Goal: Task Accomplishment & Management: Complete application form

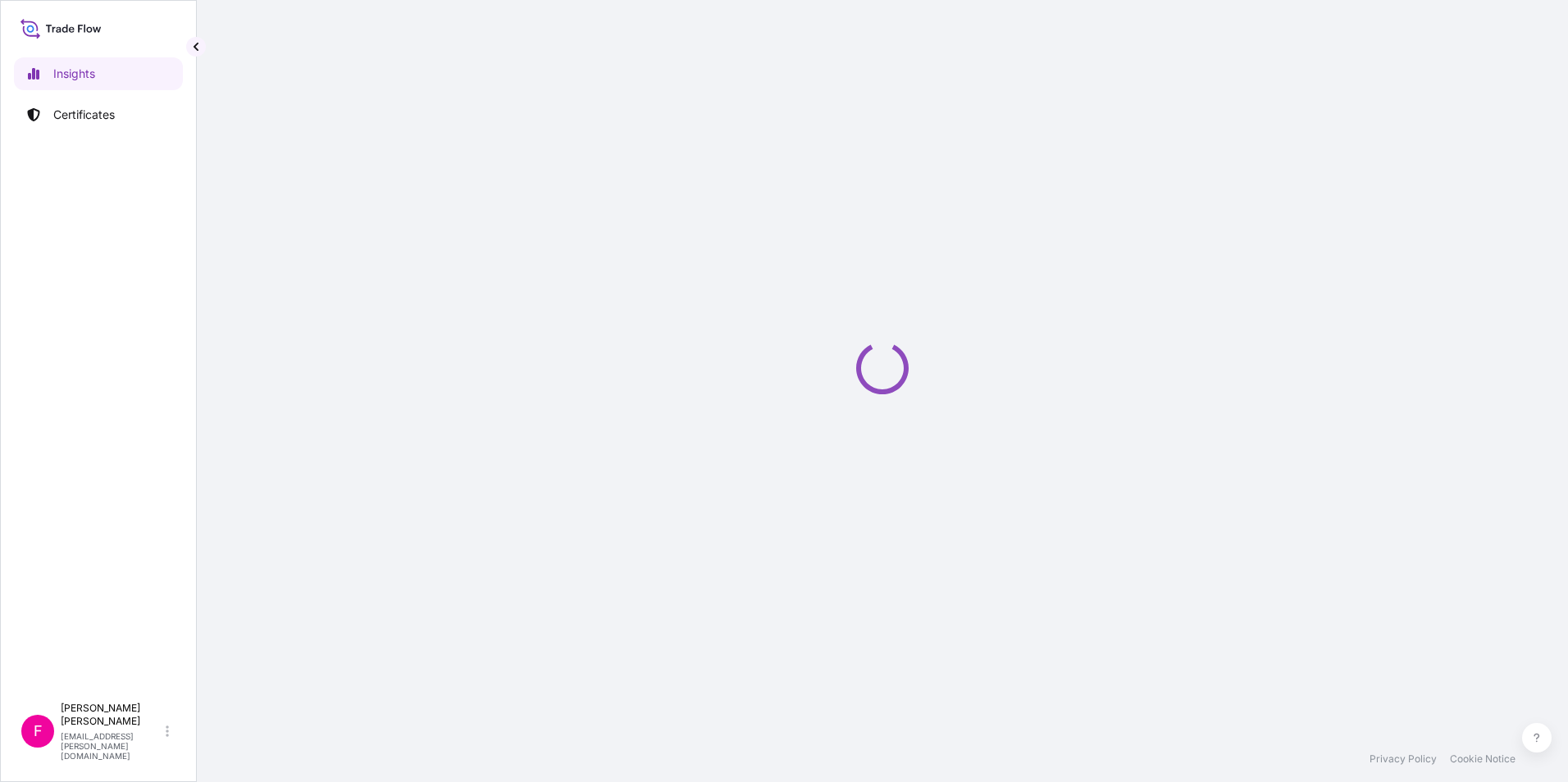
select select "2025"
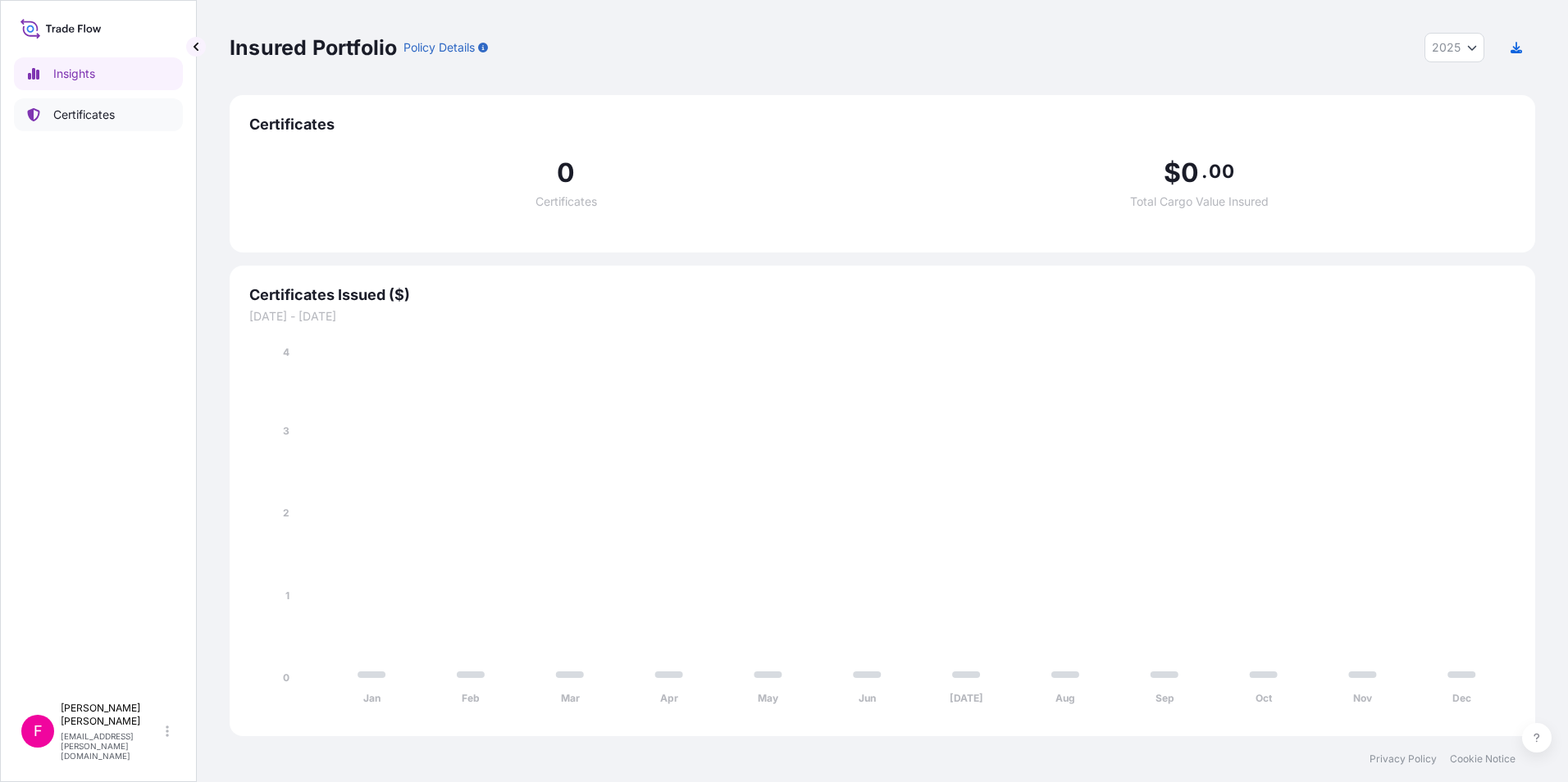
click at [69, 116] on p "Certificates" at bounding box center [84, 114] width 62 height 16
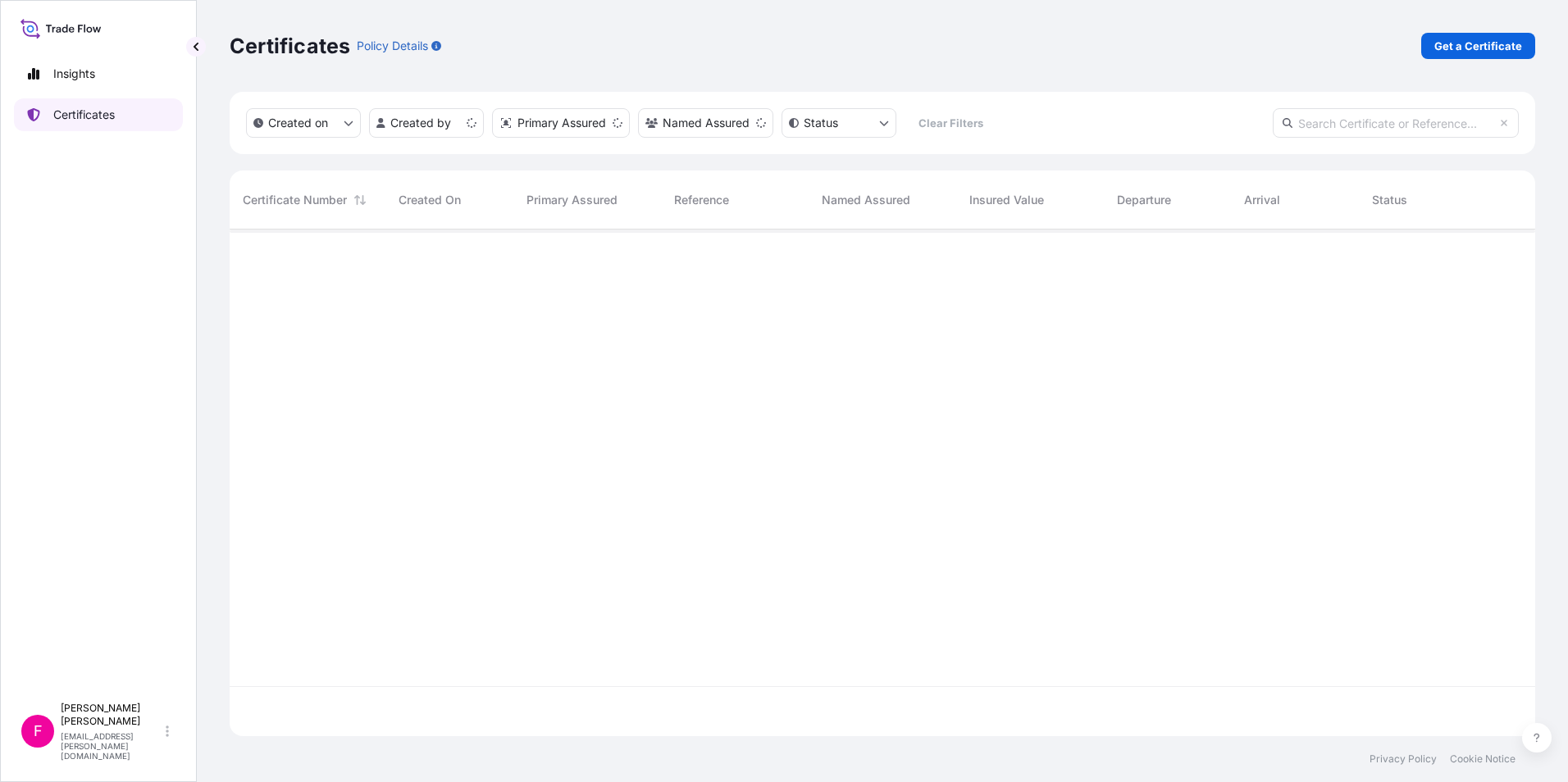
scroll to position [504, 1294]
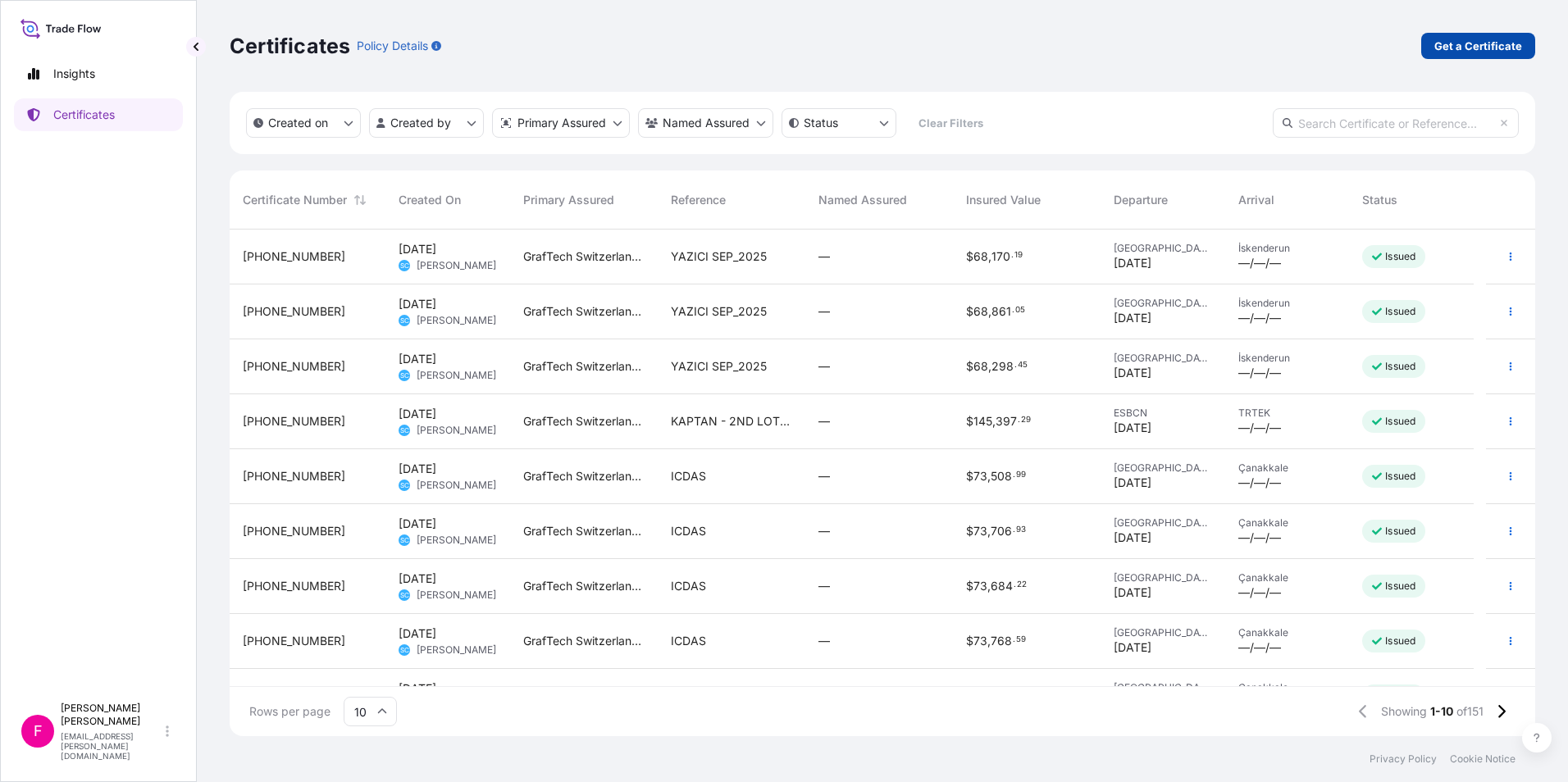
click at [1463, 45] on p "Get a Certificate" at bounding box center [1479, 46] width 87 height 16
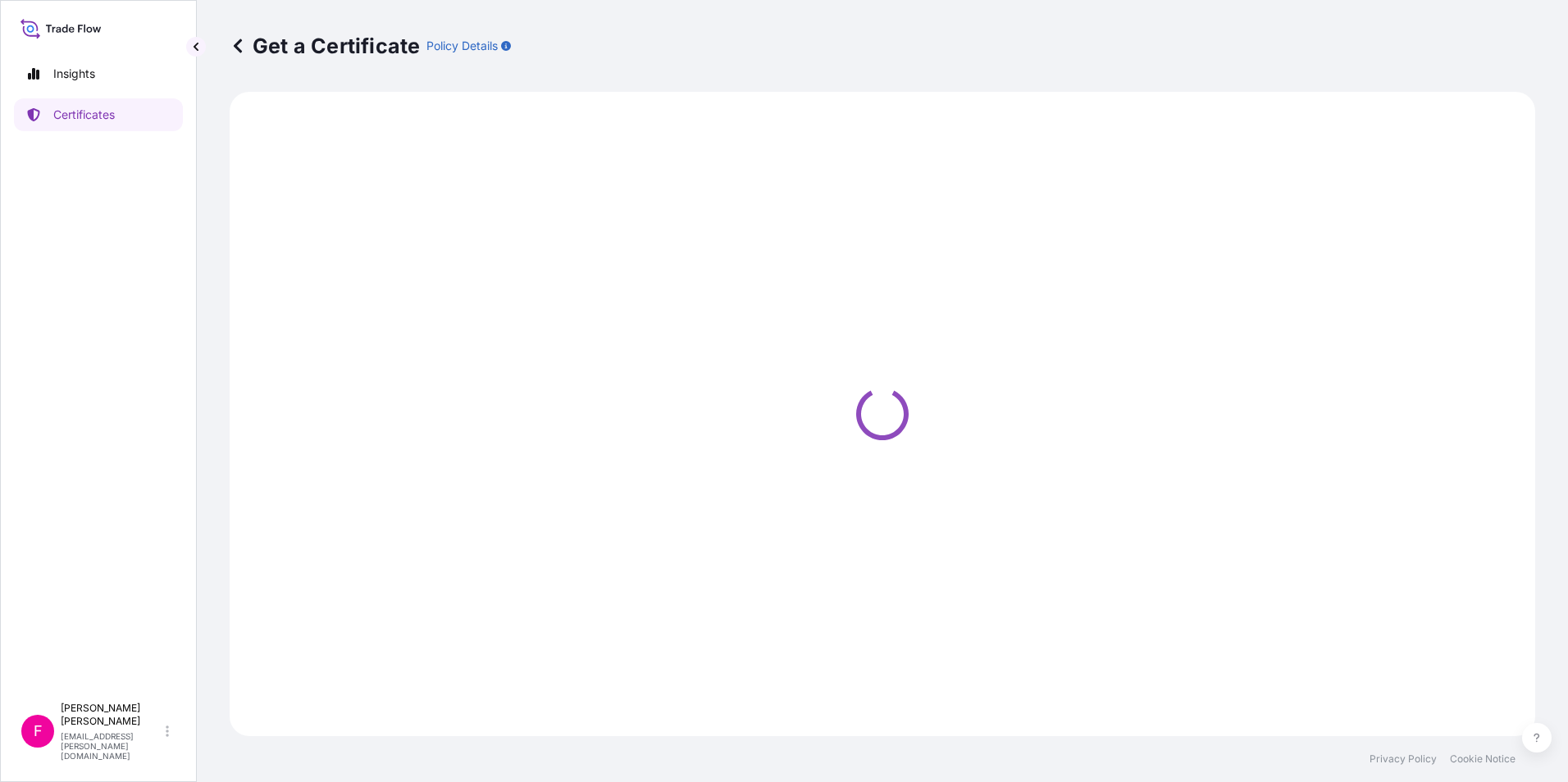
select select "Barge"
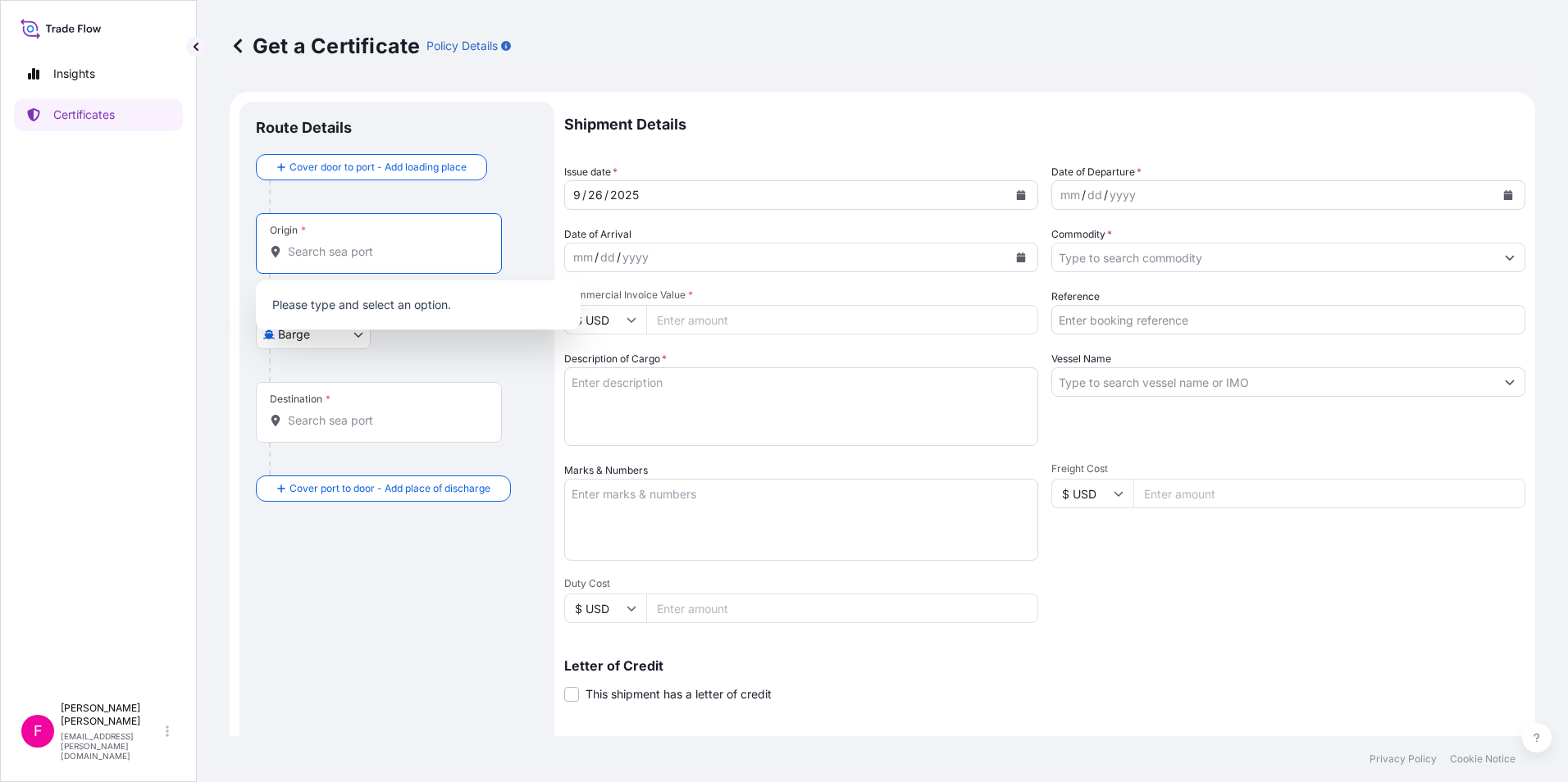
click at [427, 250] on input "Origin *" at bounding box center [384, 251] width 194 height 16
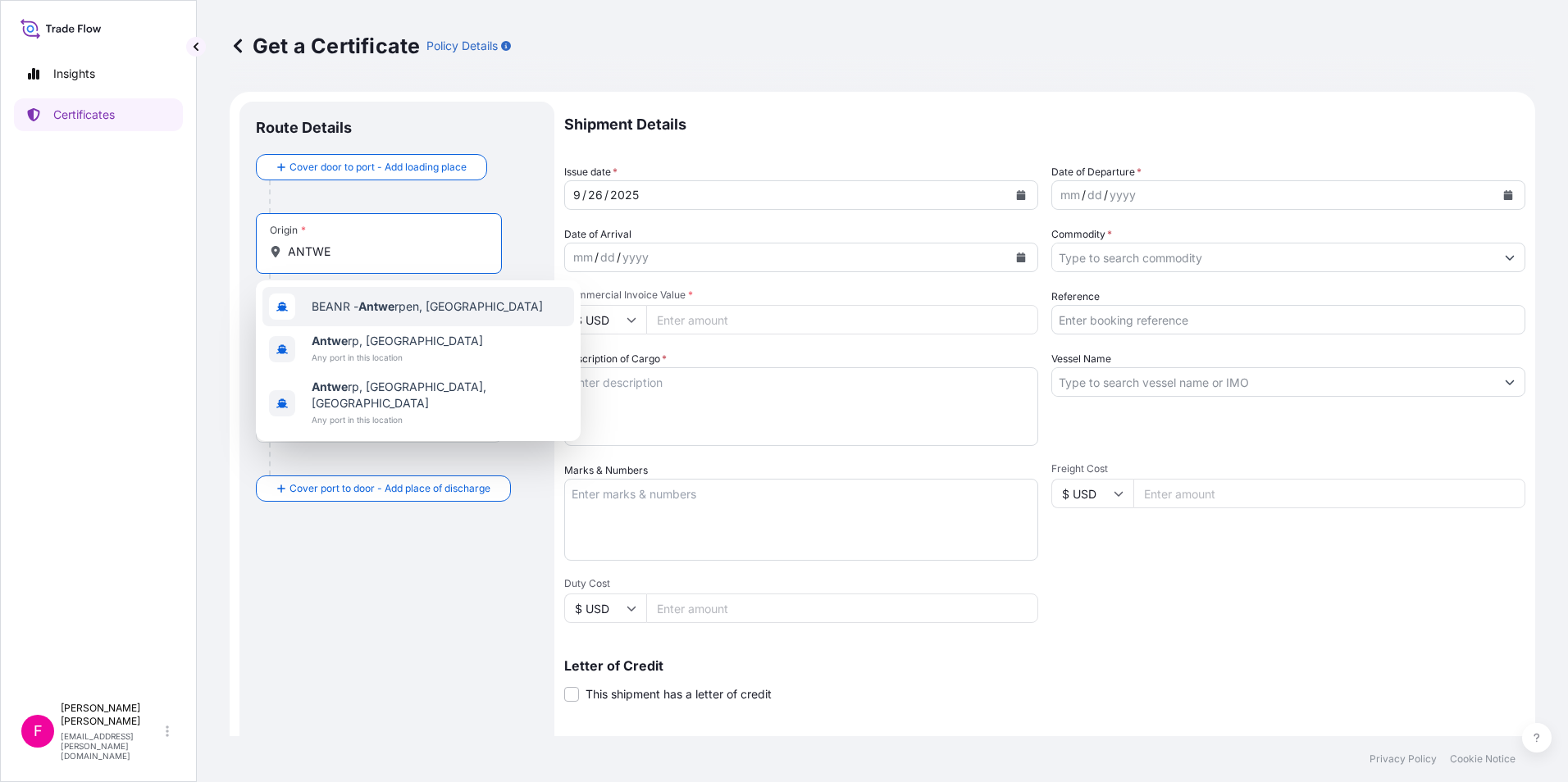
click at [401, 317] on div "BEANR - Antwe rpen, [GEOGRAPHIC_DATA]" at bounding box center [419, 306] width 311 height 39
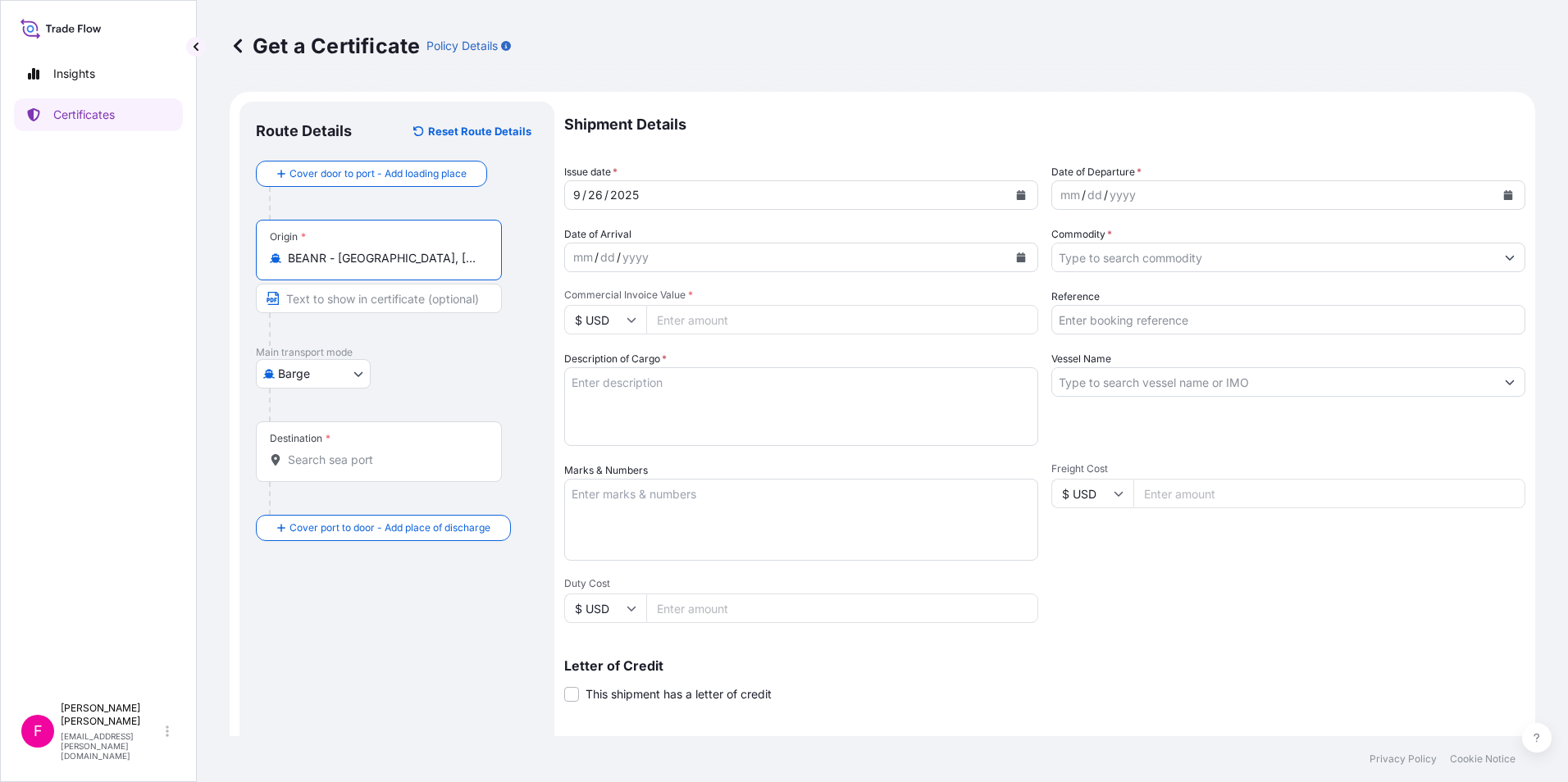
type input "BEANR - Antwerpen, Belgium"
click at [401, 307] on input "Text to appear on certificate" at bounding box center [379, 298] width 246 height 29
type input "ANTWERP EUROPEAN PORT"
click at [356, 602] on div "Route Details Reset Route Details Cover door to port - Add loading place Place …" at bounding box center [397, 514] width 282 height 794
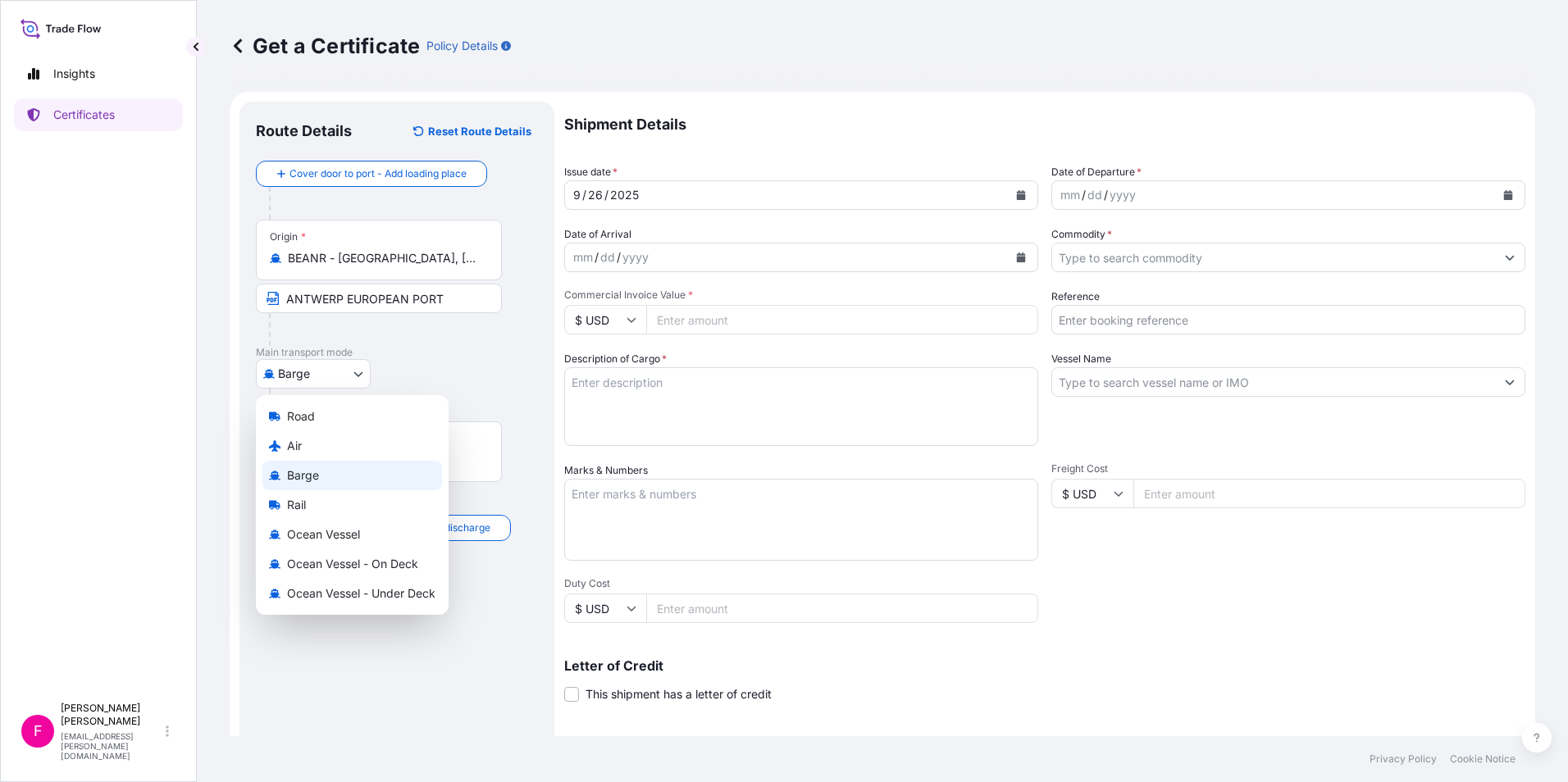
click at [353, 365] on body "Insights Certificates F Fabiana DiBella fabiana.dibella@graftech.com Get a Cert…" at bounding box center [784, 391] width 1568 height 782
click at [316, 530] on span "Ocean Vessel" at bounding box center [323, 534] width 73 height 16
select select "Ocean Vessel"
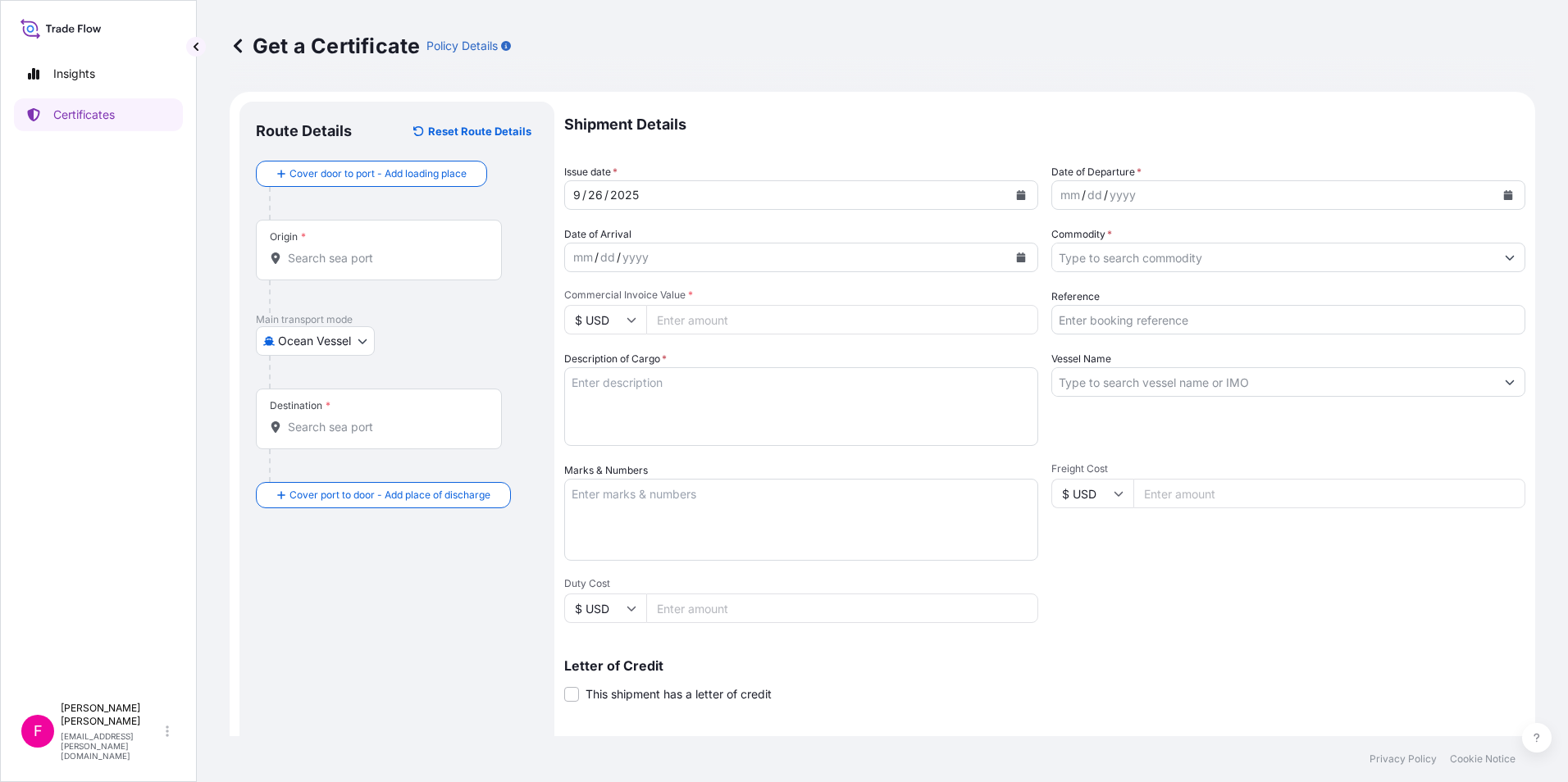
click at [331, 438] on div "Destination *" at bounding box center [379, 419] width 246 height 61
click at [331, 436] on input "Destination *" at bounding box center [384, 427] width 194 height 16
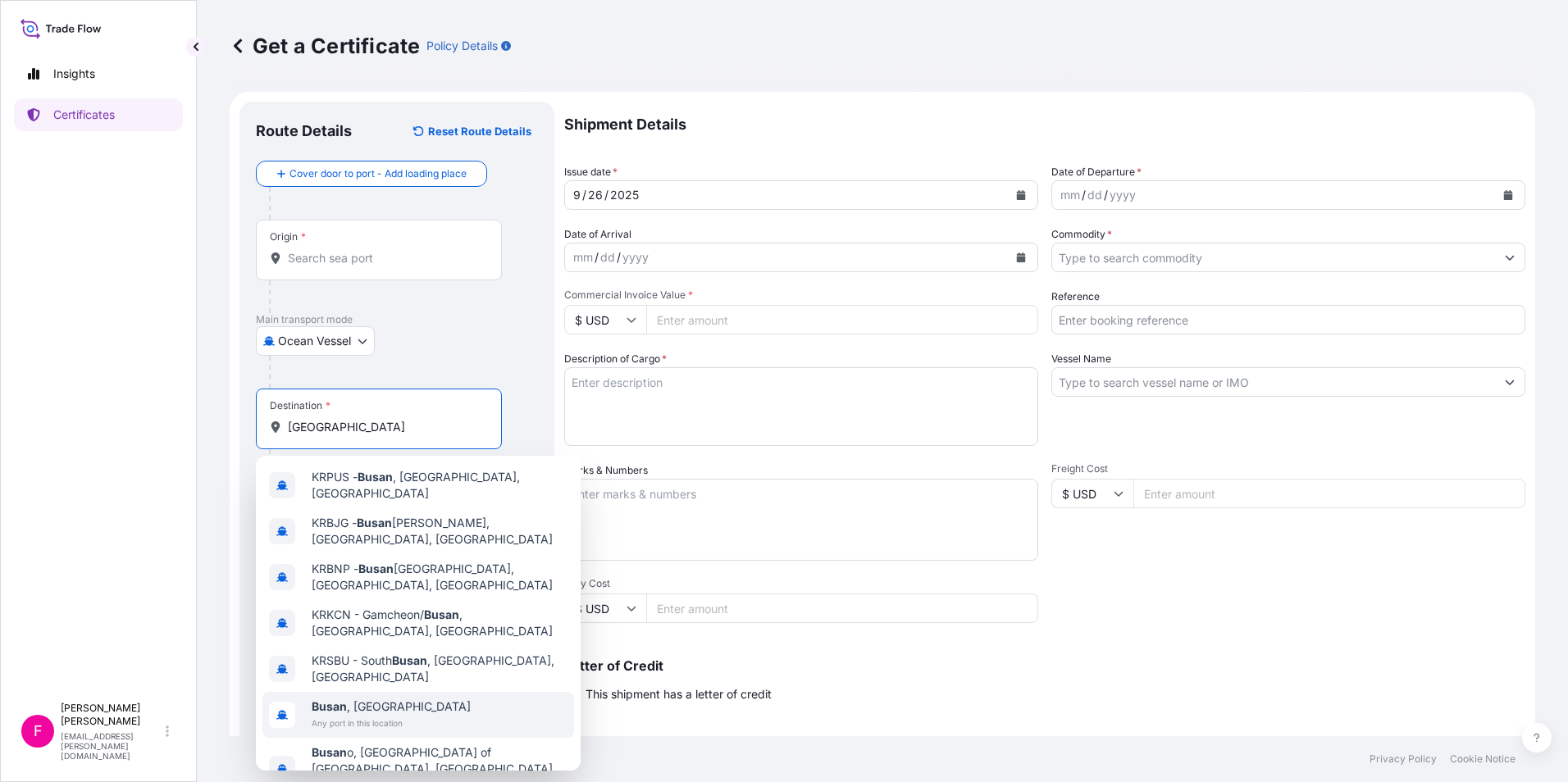
click at [383, 698] on span "Busan , South Korea" at bounding box center [391, 706] width 159 height 16
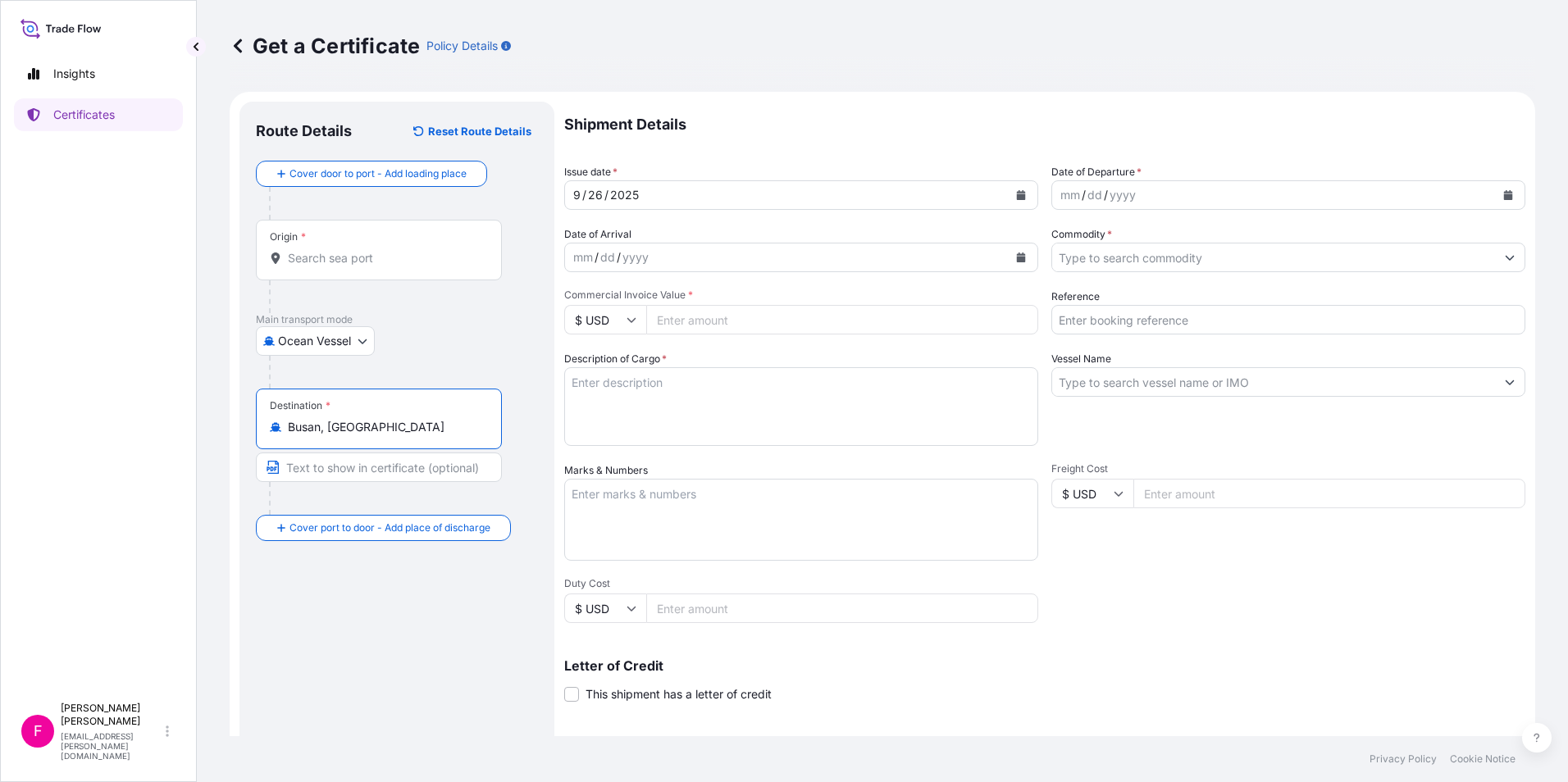
type input "Busan, South Korea"
click at [356, 475] on input "Text to appear on certificate" at bounding box center [379, 467] width 246 height 29
type input "BUSAN PORT KOREA"
type input "381728.20"
type input "DONGPOH 291736-30"
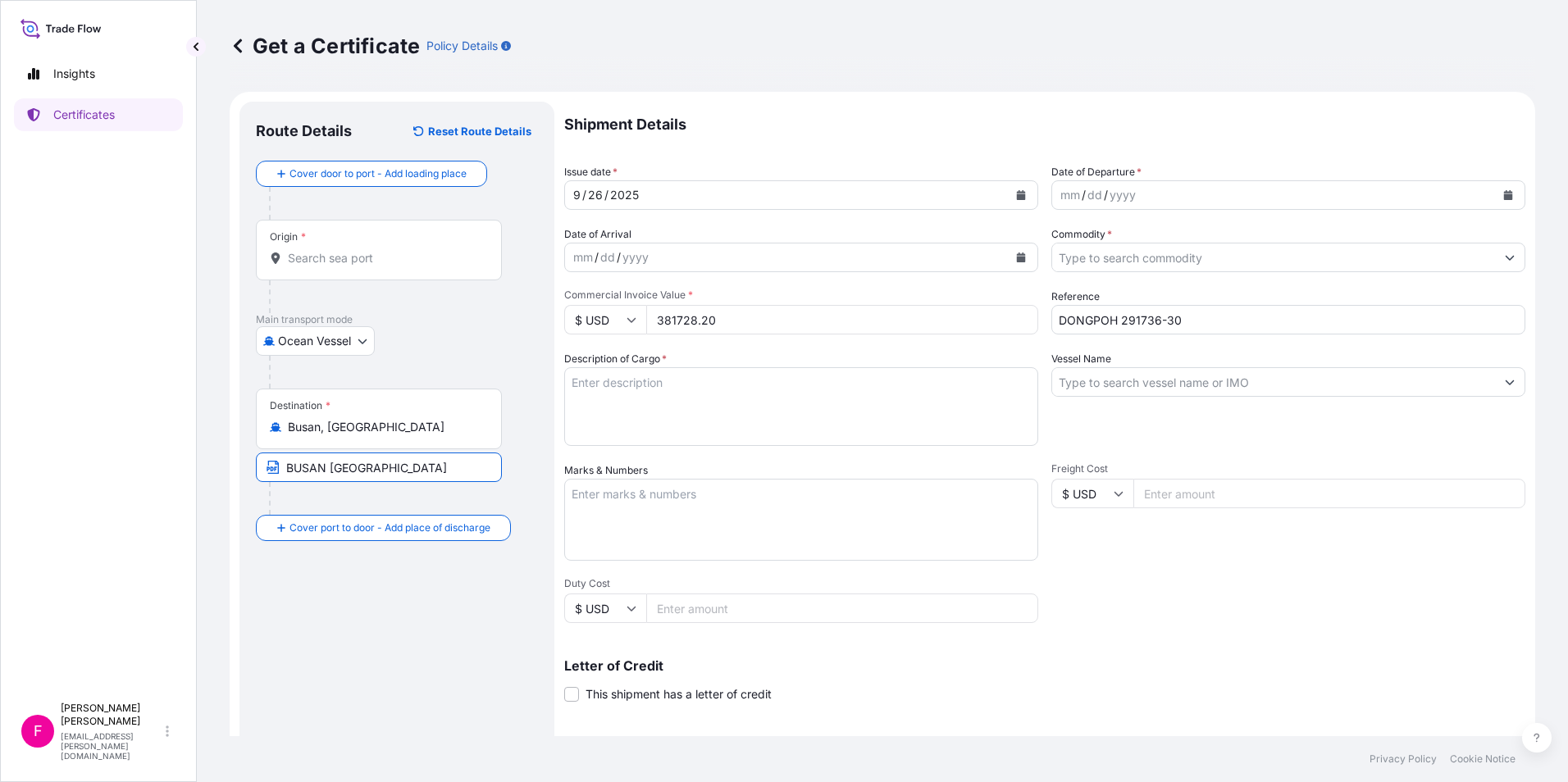
click at [360, 464] on input "BUSAN PORT KOREA" at bounding box center [379, 467] width 246 height 29
type input "BUSAN PORT, SOUTH KOREA"
click at [405, 607] on div "Route Details Reset Route Details Cover door to port - Add loading place Place …" at bounding box center [397, 514] width 282 height 794
click at [432, 263] on input "Origin *" at bounding box center [384, 258] width 194 height 16
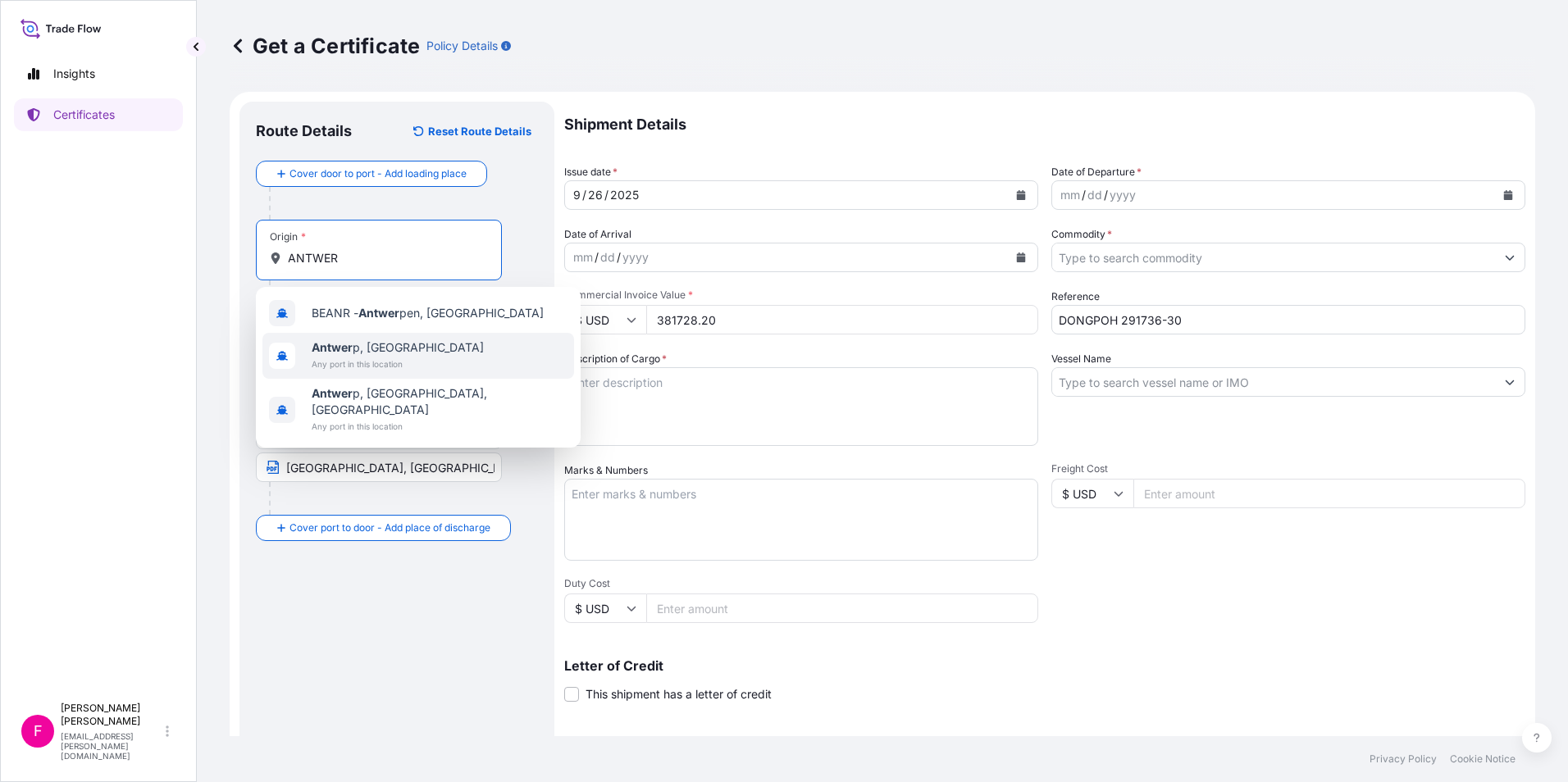
click at [371, 346] on span "Antwer p, Belgium" at bounding box center [397, 347] width 172 height 16
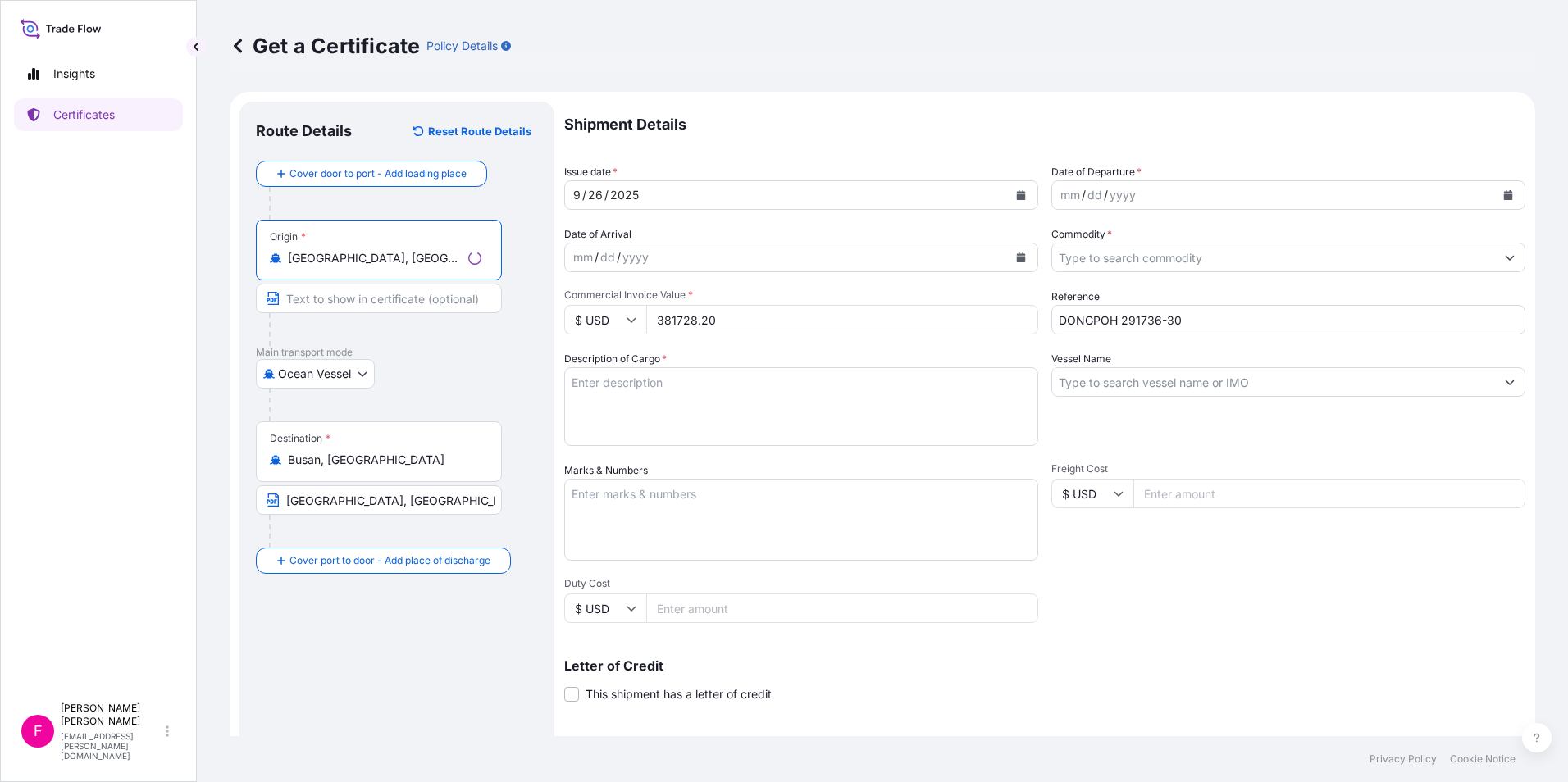
type input "Antwerp, Belgium"
click at [361, 305] on input "Text to appear on certificate" at bounding box center [379, 298] width 246 height 29
type input "ANTWERP EUROPEAN PORT"
click at [383, 675] on div "Route Details Reset Route Details Cover door to port - Add loading place Place …" at bounding box center [397, 514] width 282 height 794
click at [1017, 193] on icon "Calendar" at bounding box center [1022, 195] width 9 height 9
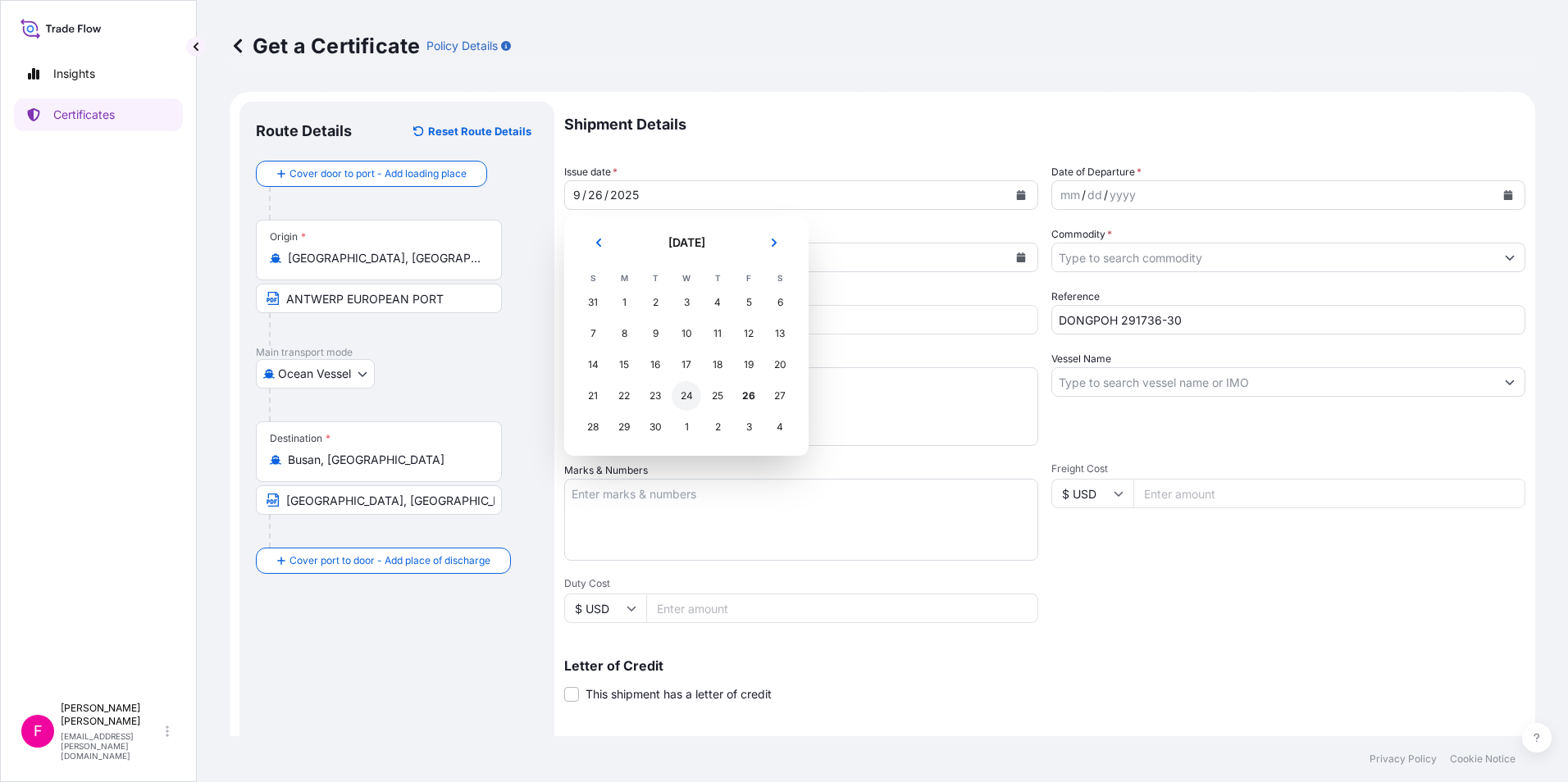
click at [684, 388] on div "24" at bounding box center [686, 396] width 29 height 29
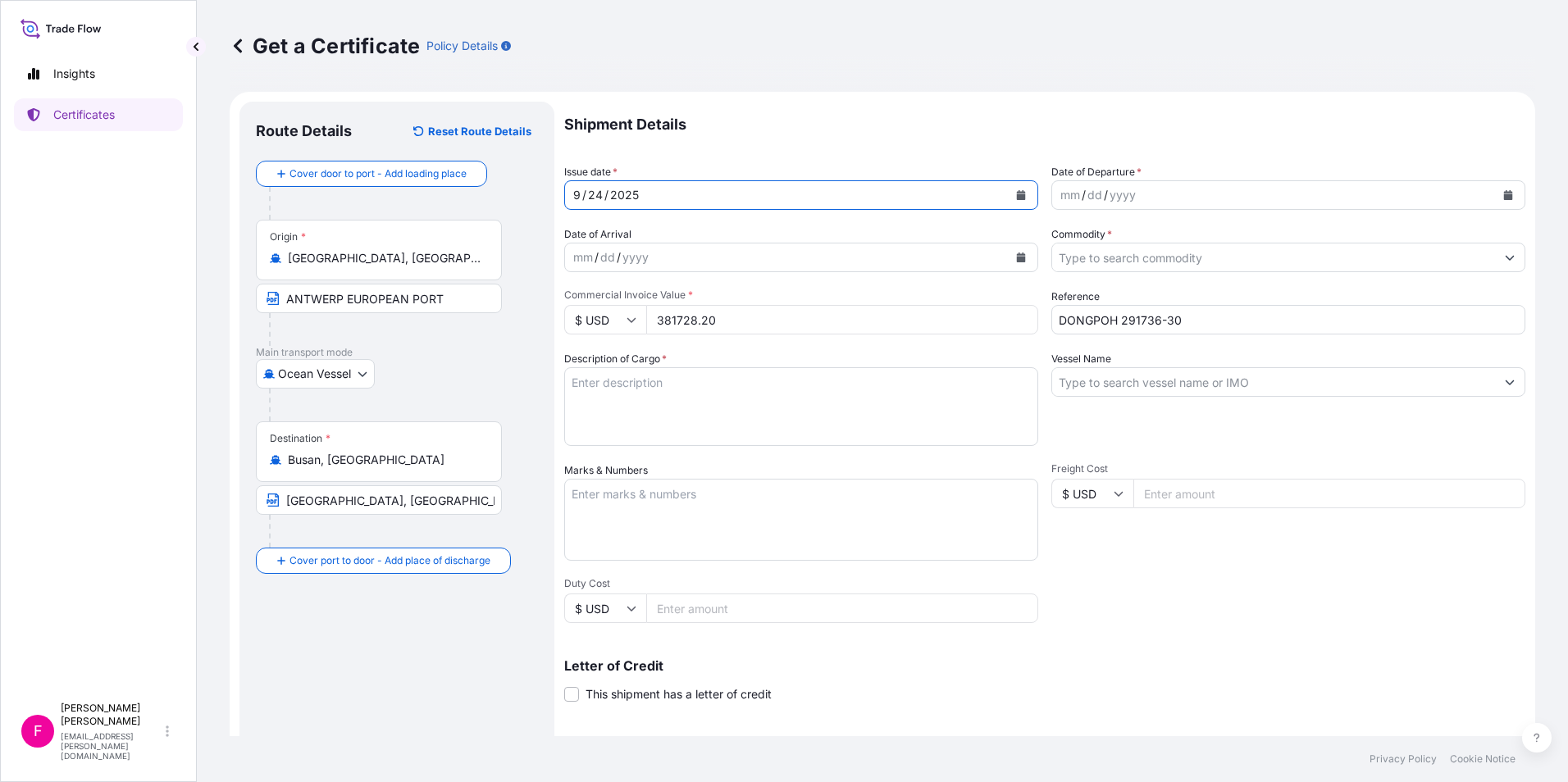
click at [1504, 197] on icon "Calendar" at bounding box center [1509, 195] width 9 height 9
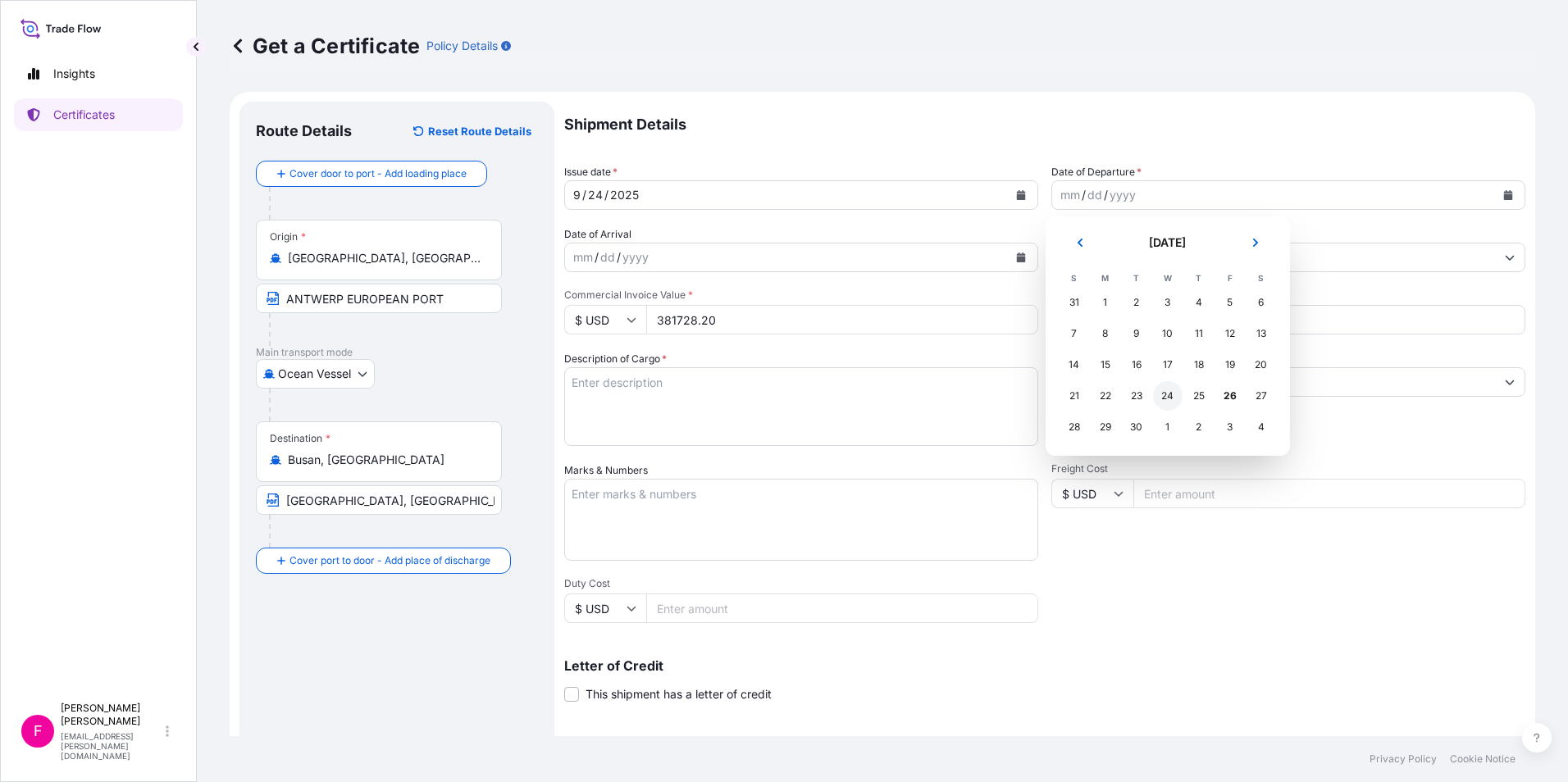
click at [1160, 396] on div "24" at bounding box center [1167, 396] width 29 height 29
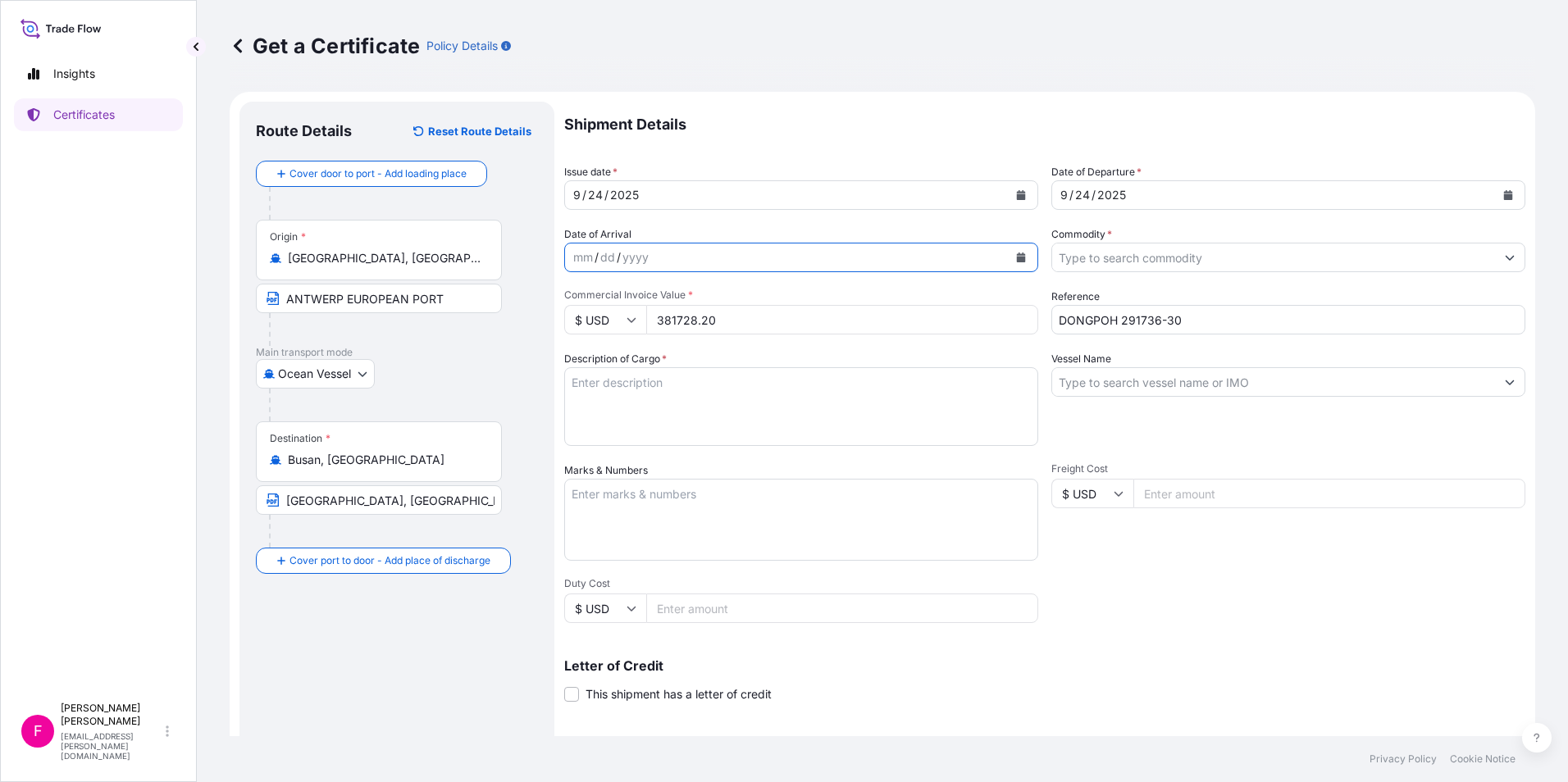
click at [1017, 260] on icon "Calendar" at bounding box center [1022, 257] width 9 height 9
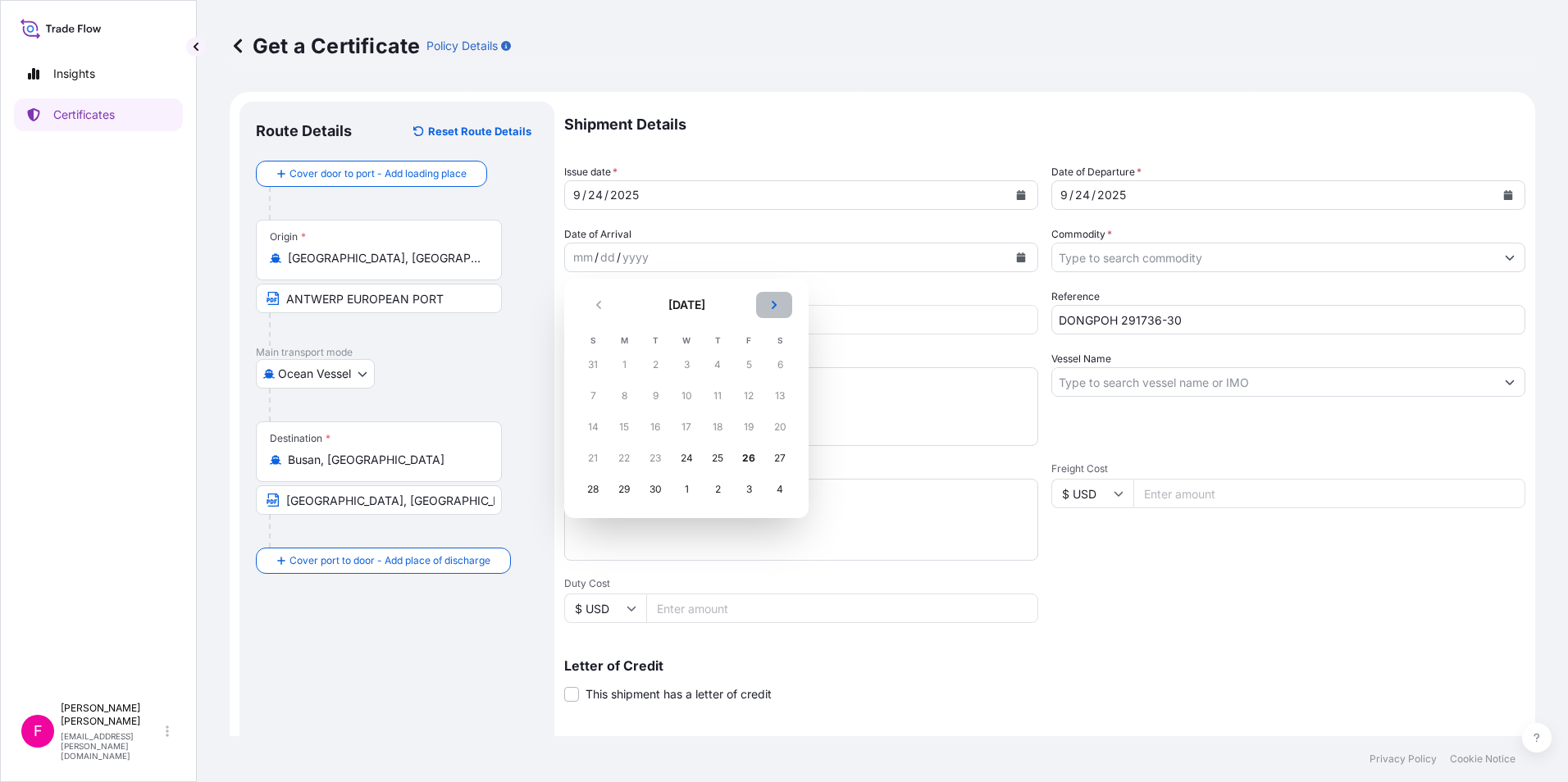
click at [770, 302] on icon "Next" at bounding box center [775, 305] width 9 height 9
click at [787, 396] on div "8" at bounding box center [779, 396] width 29 height 29
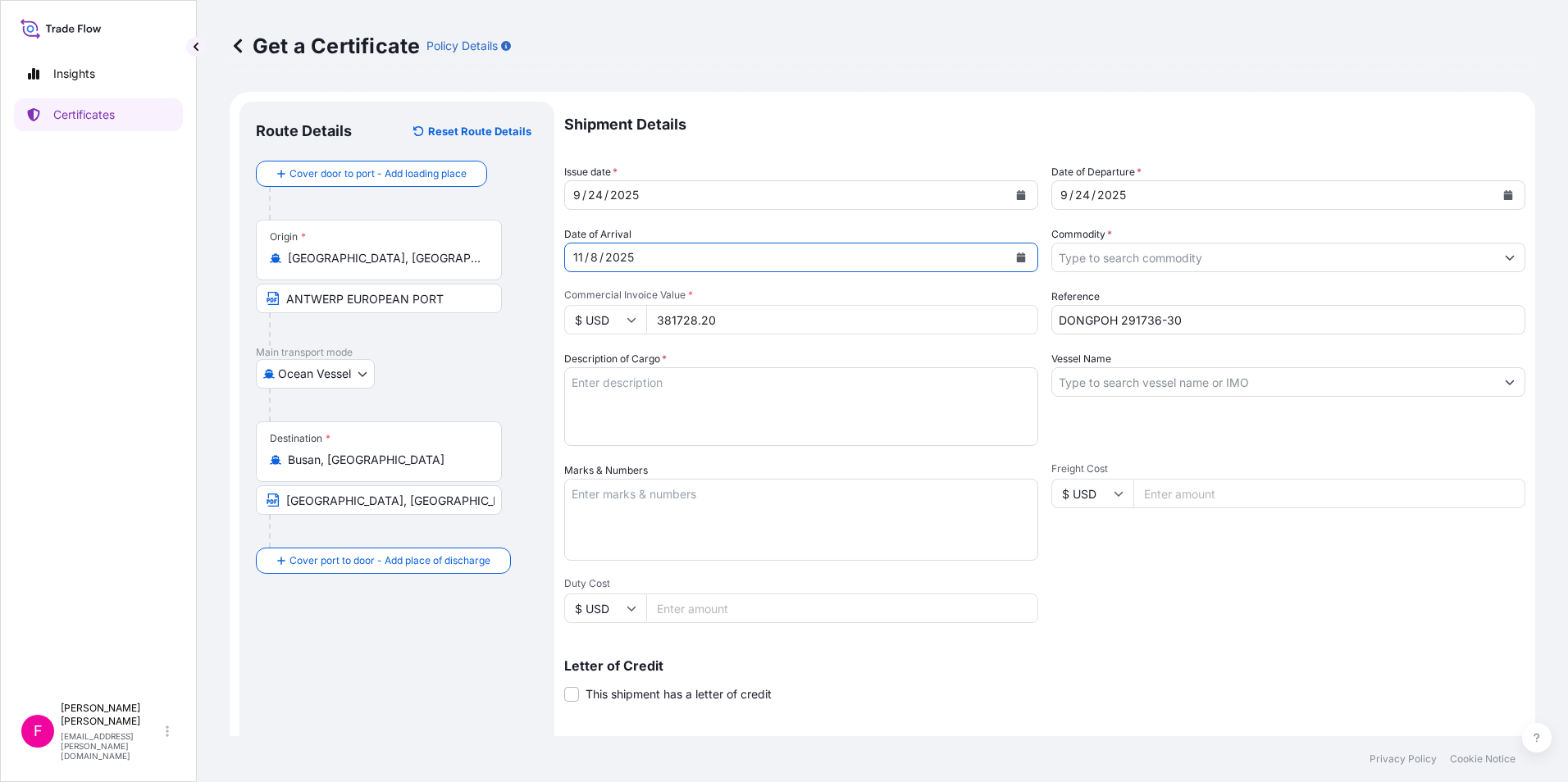
click at [1506, 258] on icon "Show suggestions" at bounding box center [1511, 258] width 9 height 5
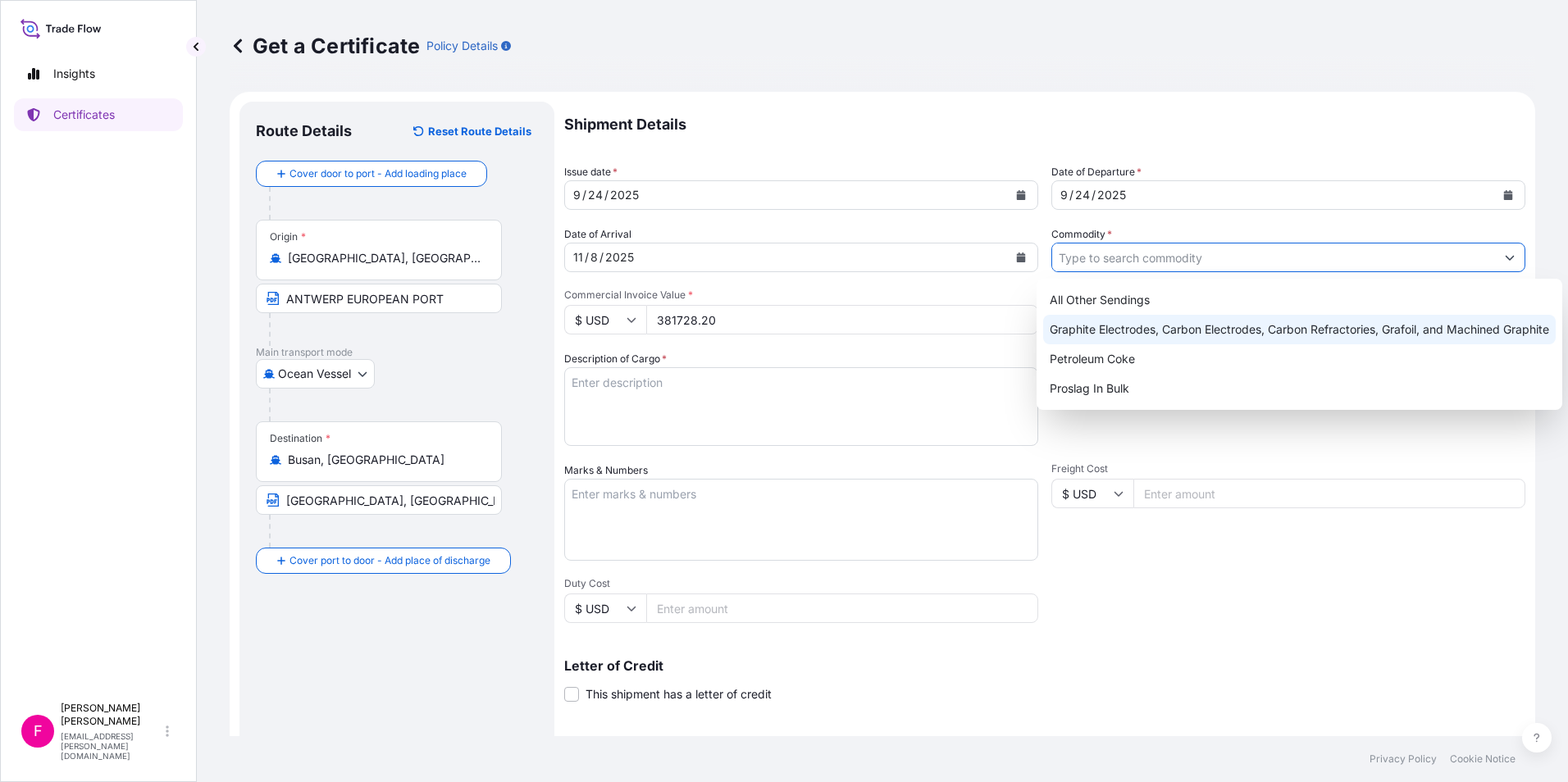
click at [1234, 323] on div "Graphite Electrodes, Carbon Electrodes, Carbon Refractories, Grafoil, and Machi…" at bounding box center [1299, 329] width 513 height 29
type input "Graphite Electrodes, Carbon Electrodes, Carbon Refractories, Grafoil, and Machi…"
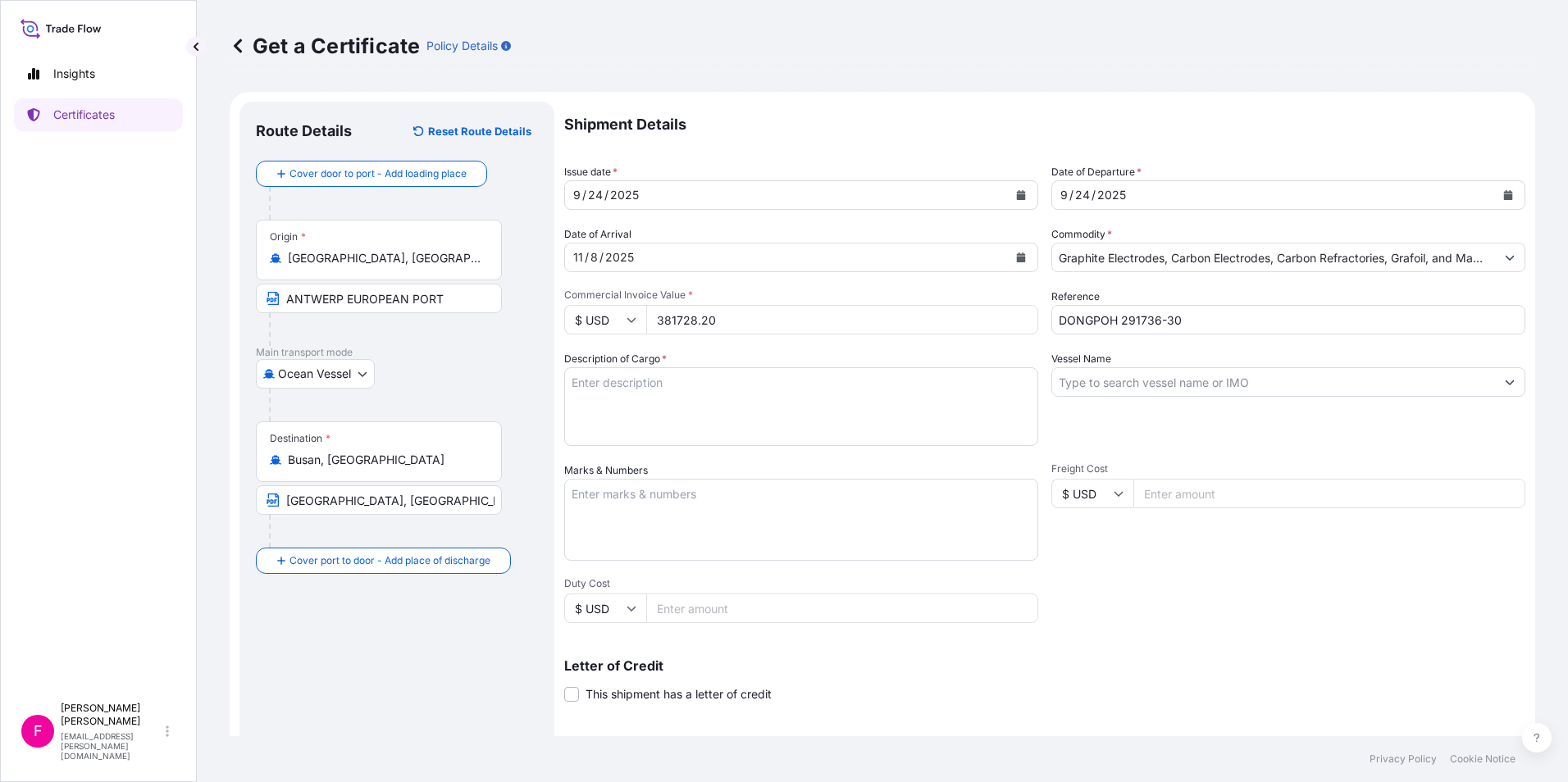
drag, startPoint x: 825, startPoint y: 317, endPoint x: 591, endPoint y: 316, distance: 234.0
click at [591, 316] on div "$ USD 381728.20" at bounding box center [802, 319] width 475 height 29
type input "647097"
type input "647097.10"
drag, startPoint x: 1213, startPoint y: 321, endPoint x: 1001, endPoint y: 319, distance: 212.0
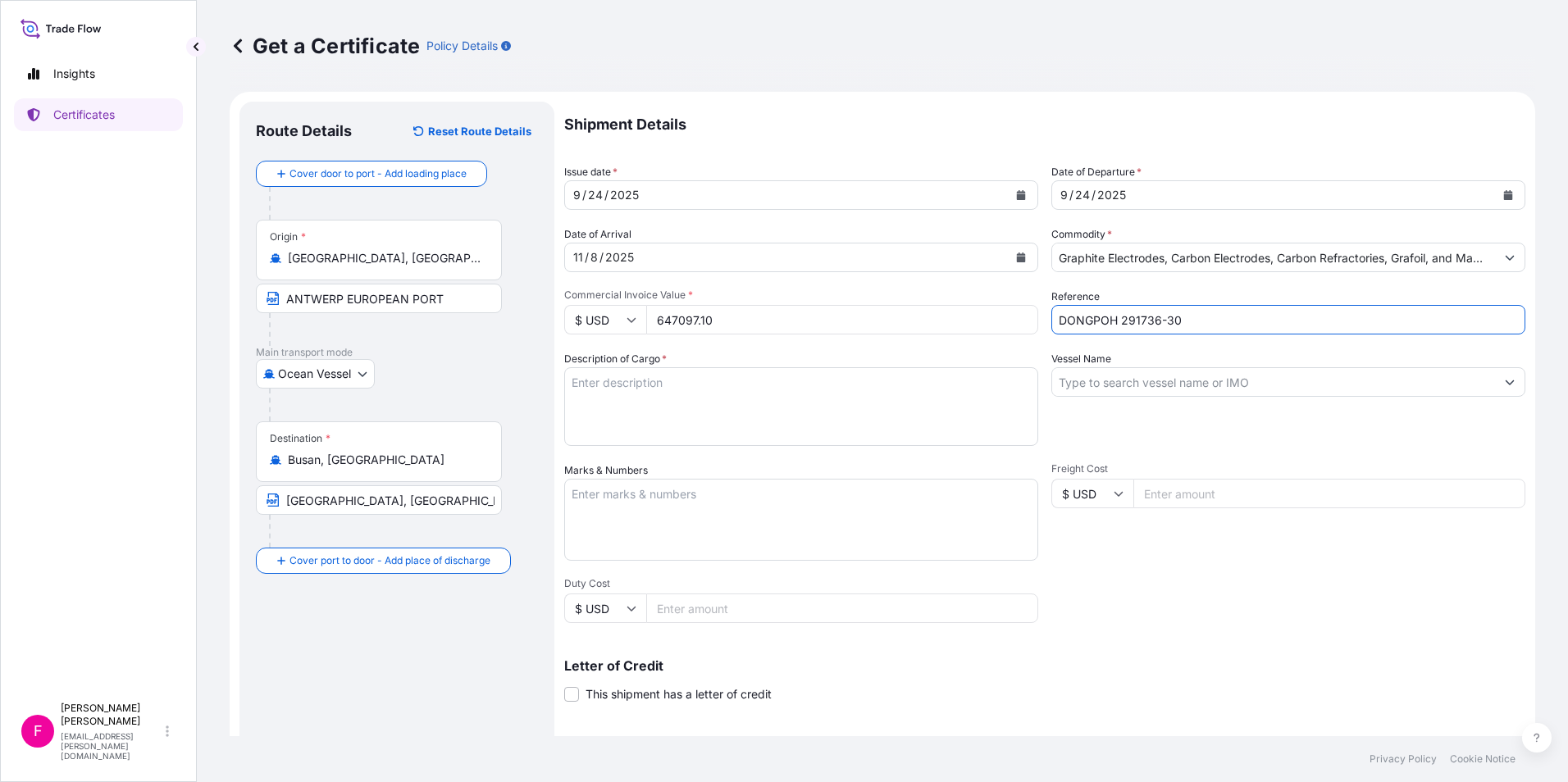
click at [1001, 319] on div "Shipment Details Issue date * 9 / 24 / 2025 Date of Departure * 9 / 24 / 2025 D…" at bounding box center [1045, 493] width 961 height 782
type input "TAEWOONG 2516945"
click at [878, 381] on textarea "Description of Cargo *" at bounding box center [802, 406] width 475 height 79
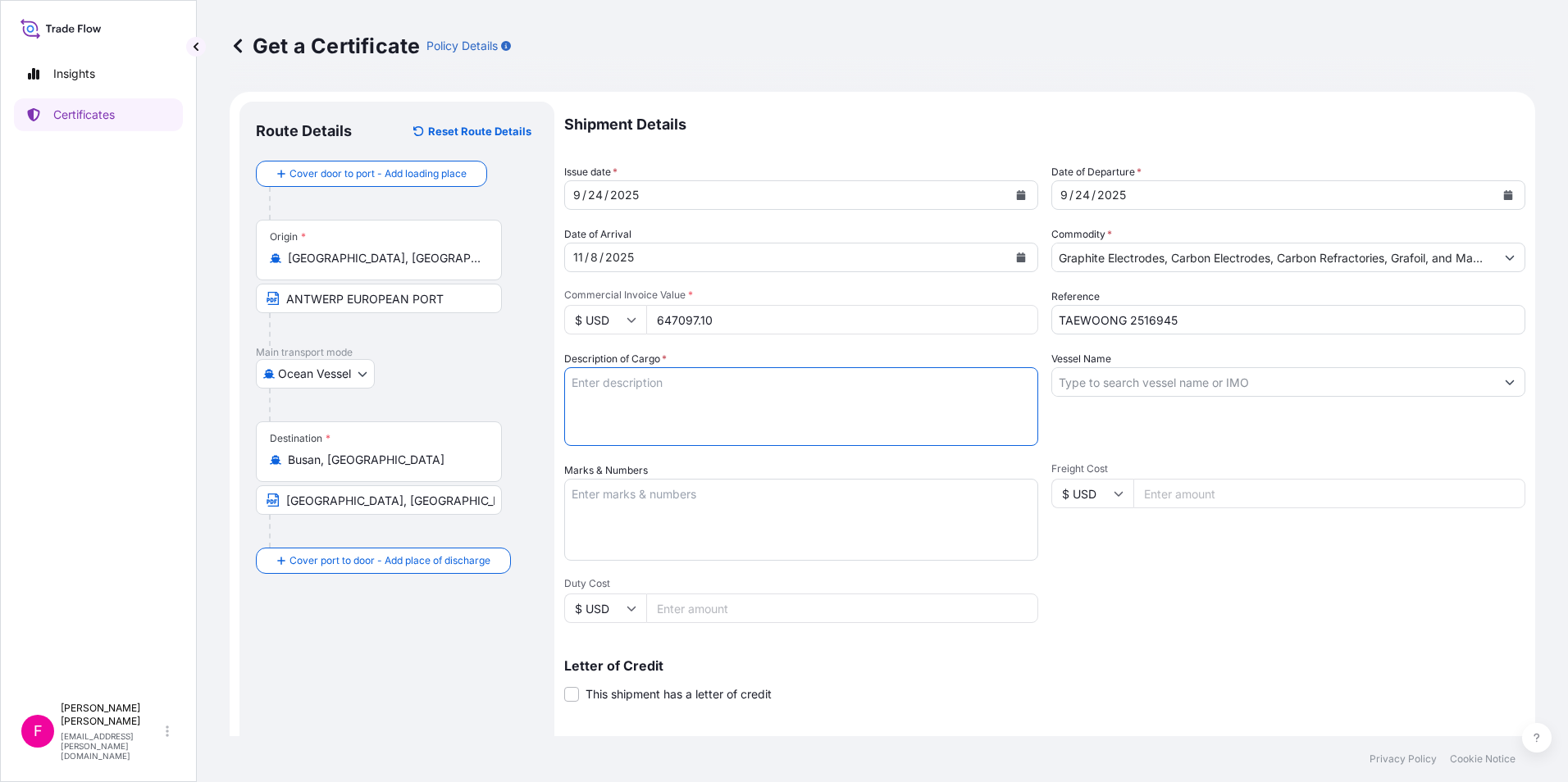
paste textarea "TERMS OF PRICE : CIF BUSAN PORT, SOUTH KOREA COUNTRY OF ORIGIN: FRANCE COMMODIT…"
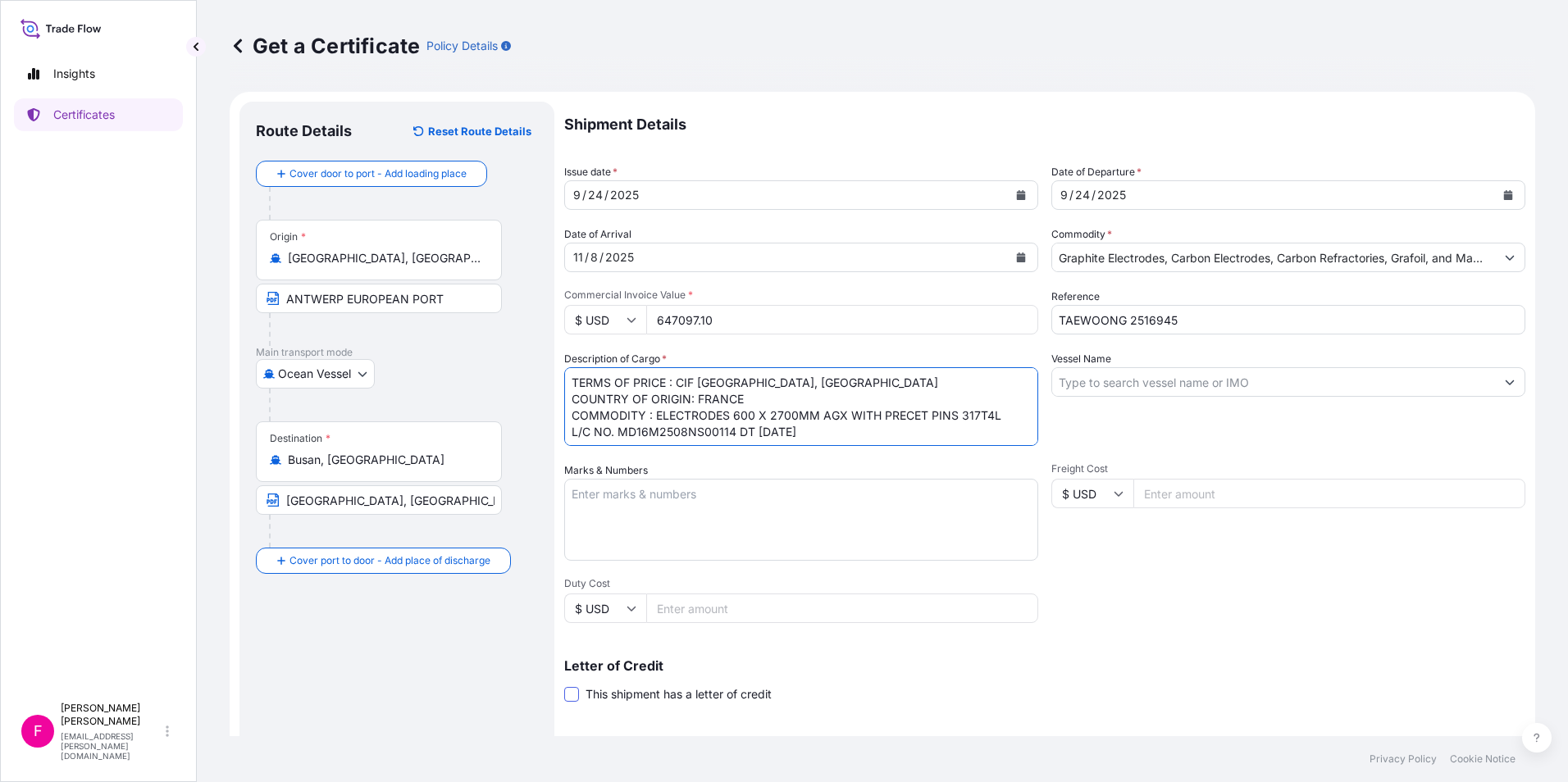
type textarea "TERMS OF PRICE : CIF BUSAN PORT, SOUTH KOREA COUNTRY OF ORIGIN: FRANCE COMMODIT…"
click at [576, 697] on span at bounding box center [572, 695] width 15 height 15
click at [565, 685] on input "This shipment has a letter of credit" at bounding box center [565, 685] width 0 height 0
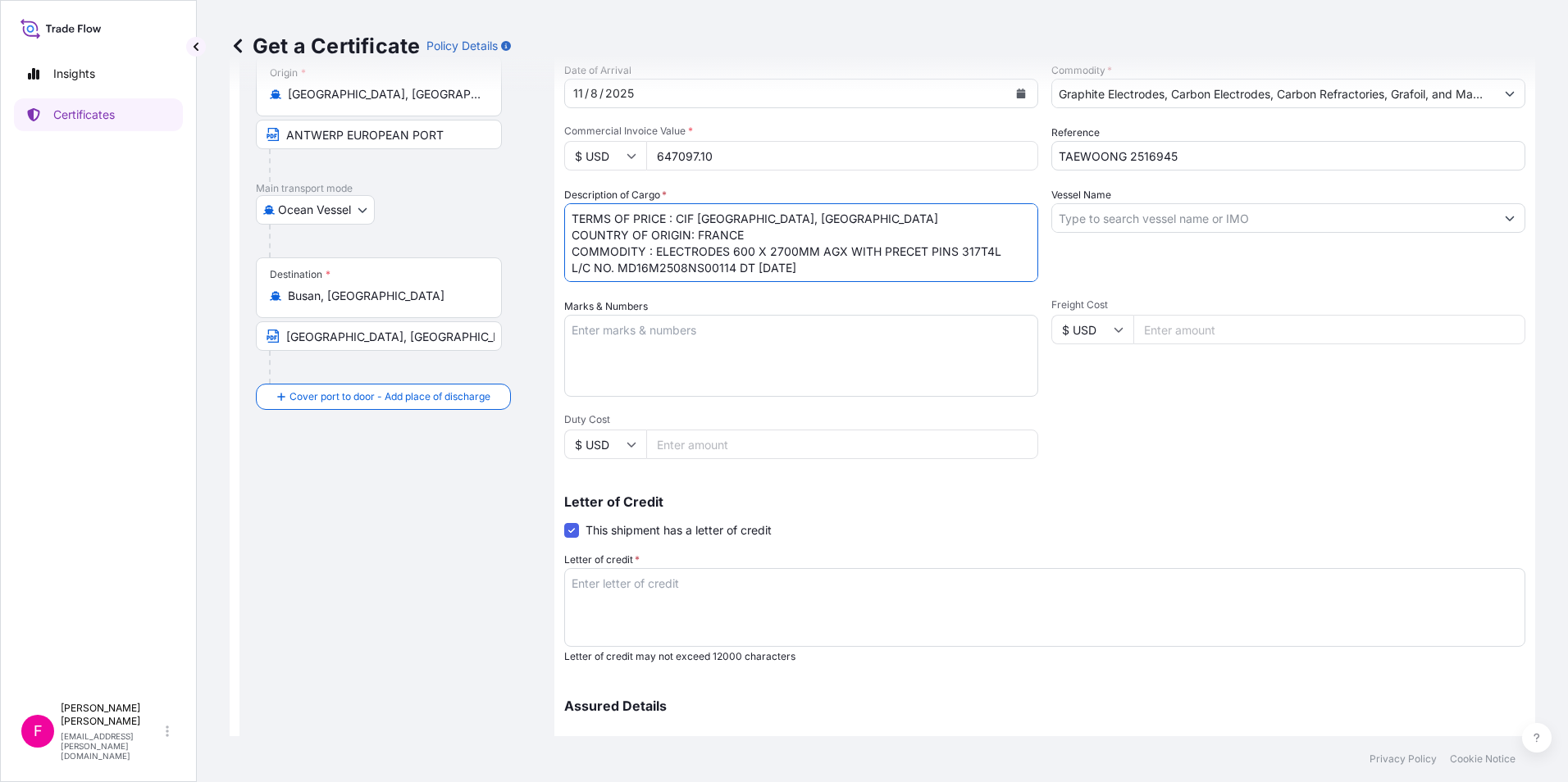
scroll to position [2, 0]
drag, startPoint x: 832, startPoint y: 269, endPoint x: 455, endPoint y: 264, distance: 377.0
click at [455, 264] on form "Route Details Reset Route Details Cover door to port - Add loading place Place …" at bounding box center [883, 414] width 1306 height 972
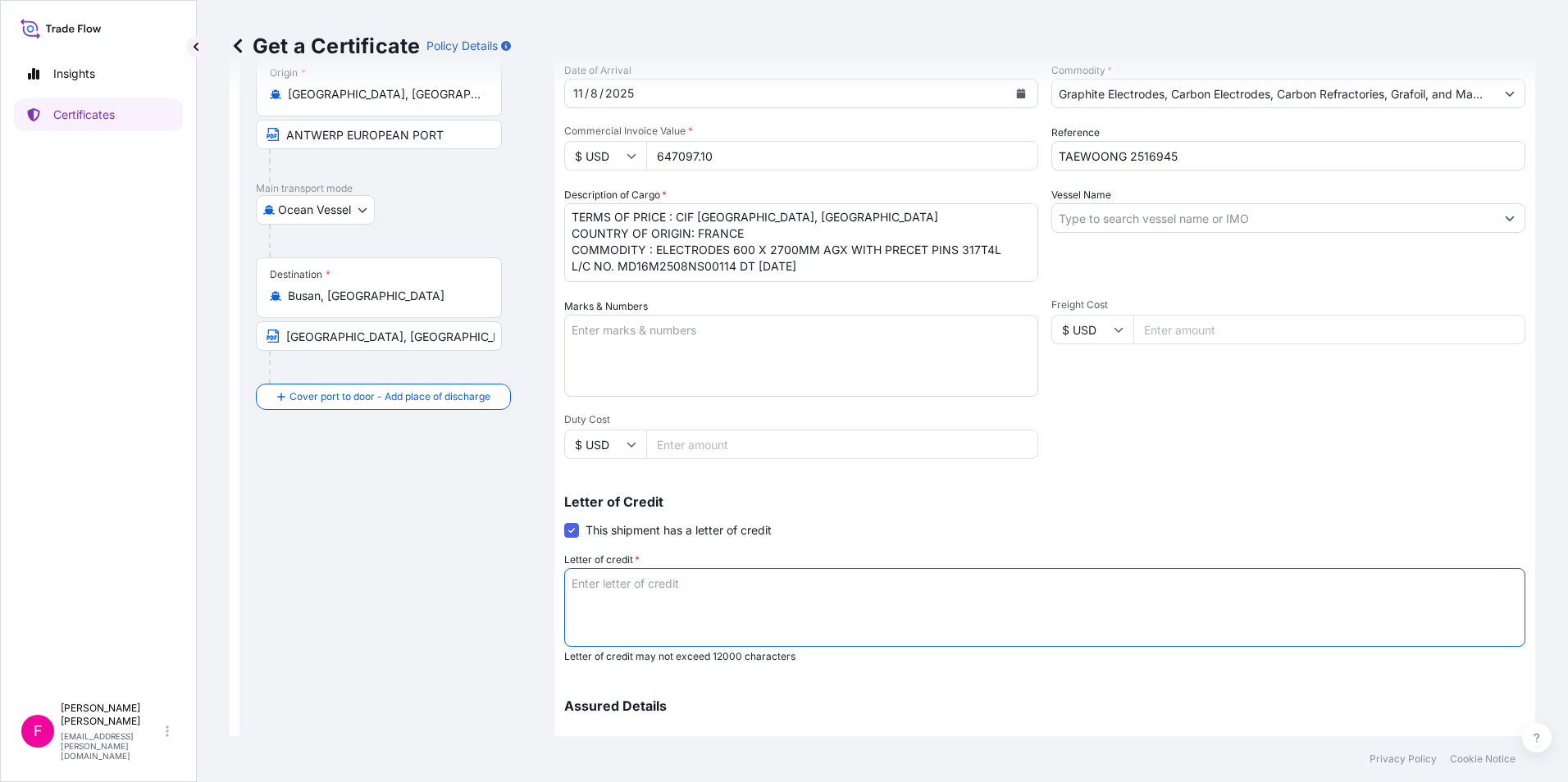
click at [619, 582] on textarea "Letter of credit *" at bounding box center [1045, 607] width 961 height 79
paste textarea "L/C NO. MD16M2508NS00114 DT 29.08.2025"
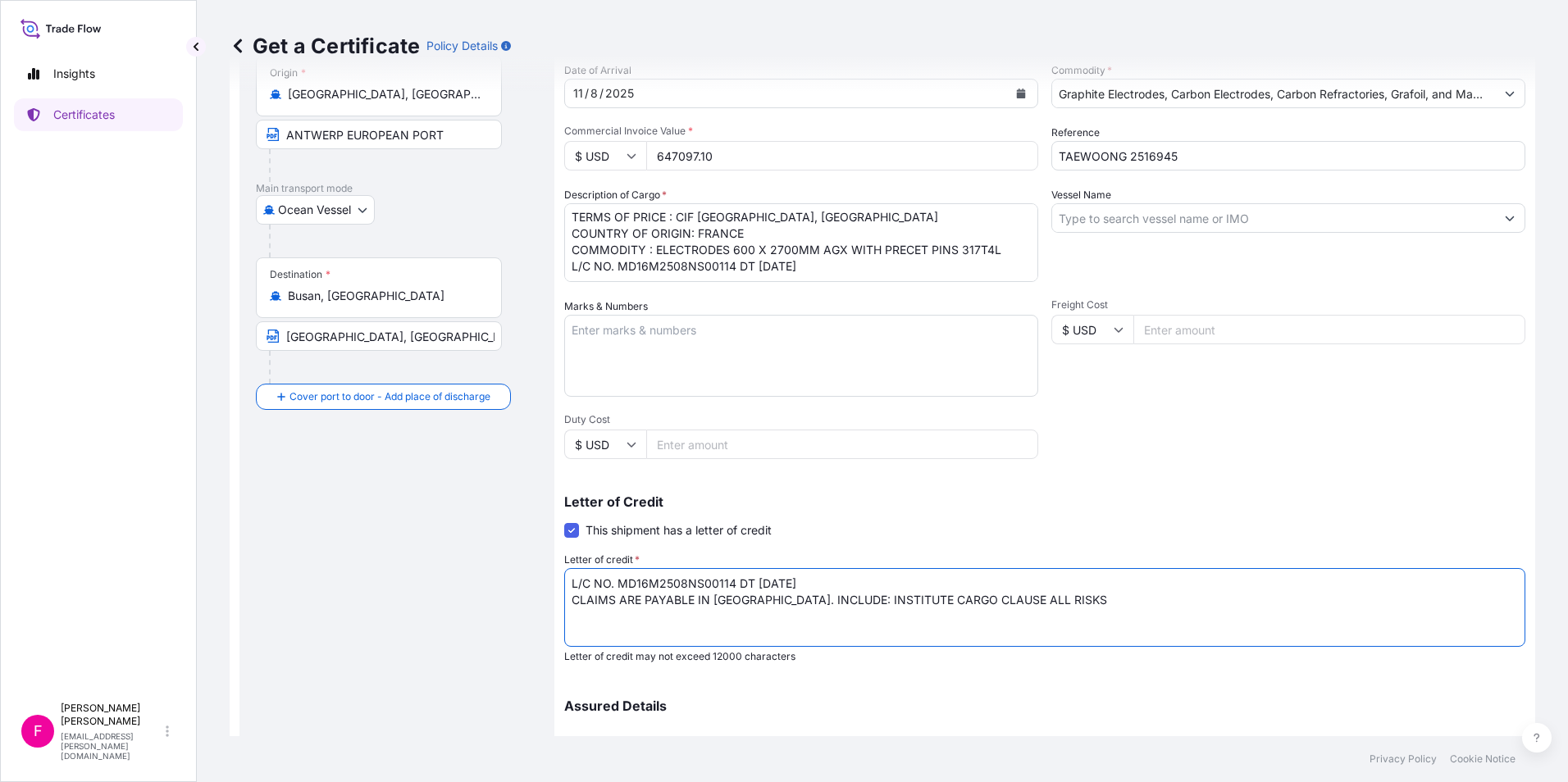
type textarea "L/C NO. MD16M2508NS00114 DT 29.08.2025 CLAIMS ARE PAYABLE IN KOREA. INCLUDE: IN…"
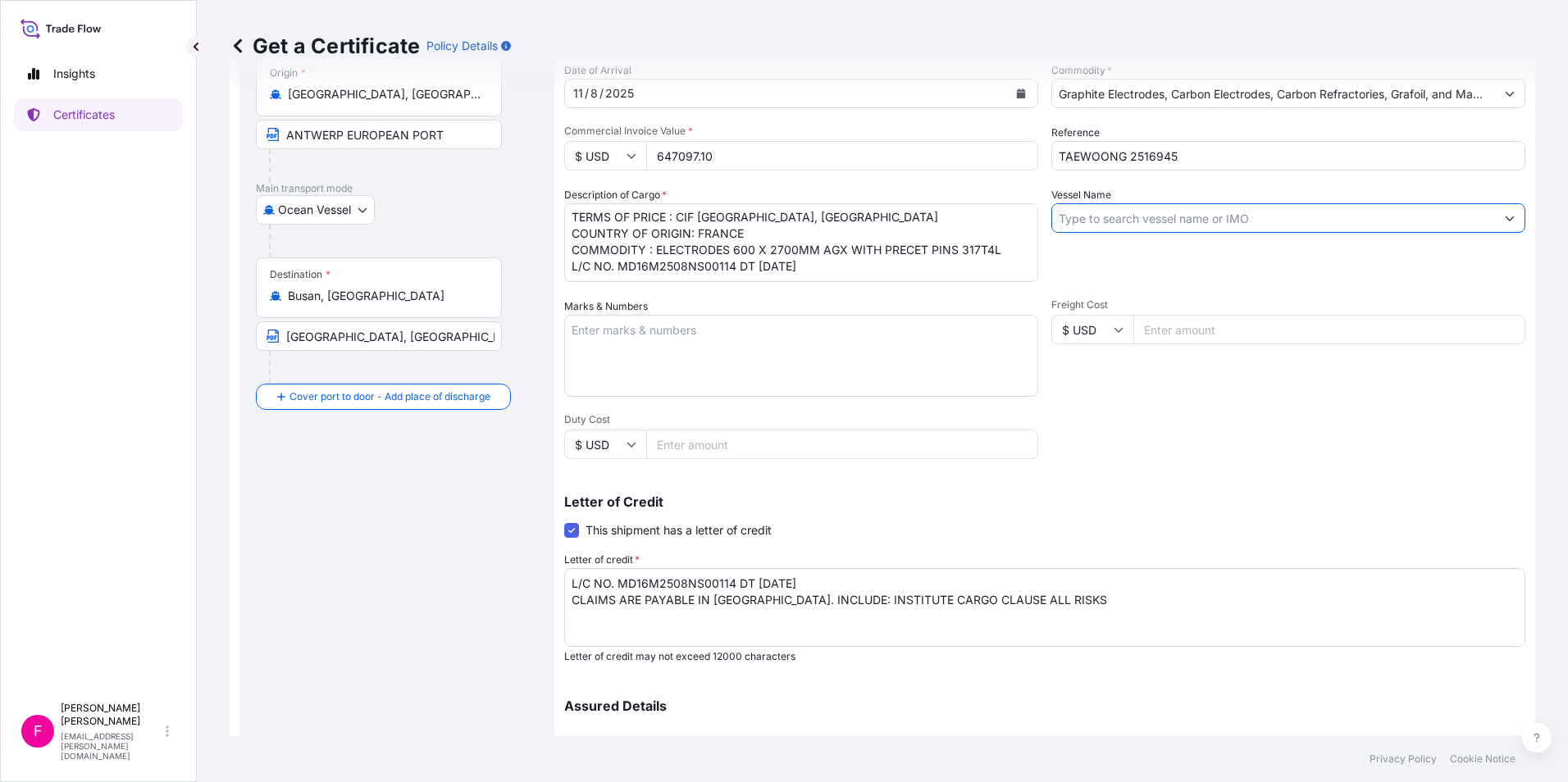
click at [1150, 220] on input "Vessel Name" at bounding box center [1274, 217] width 443 height 29
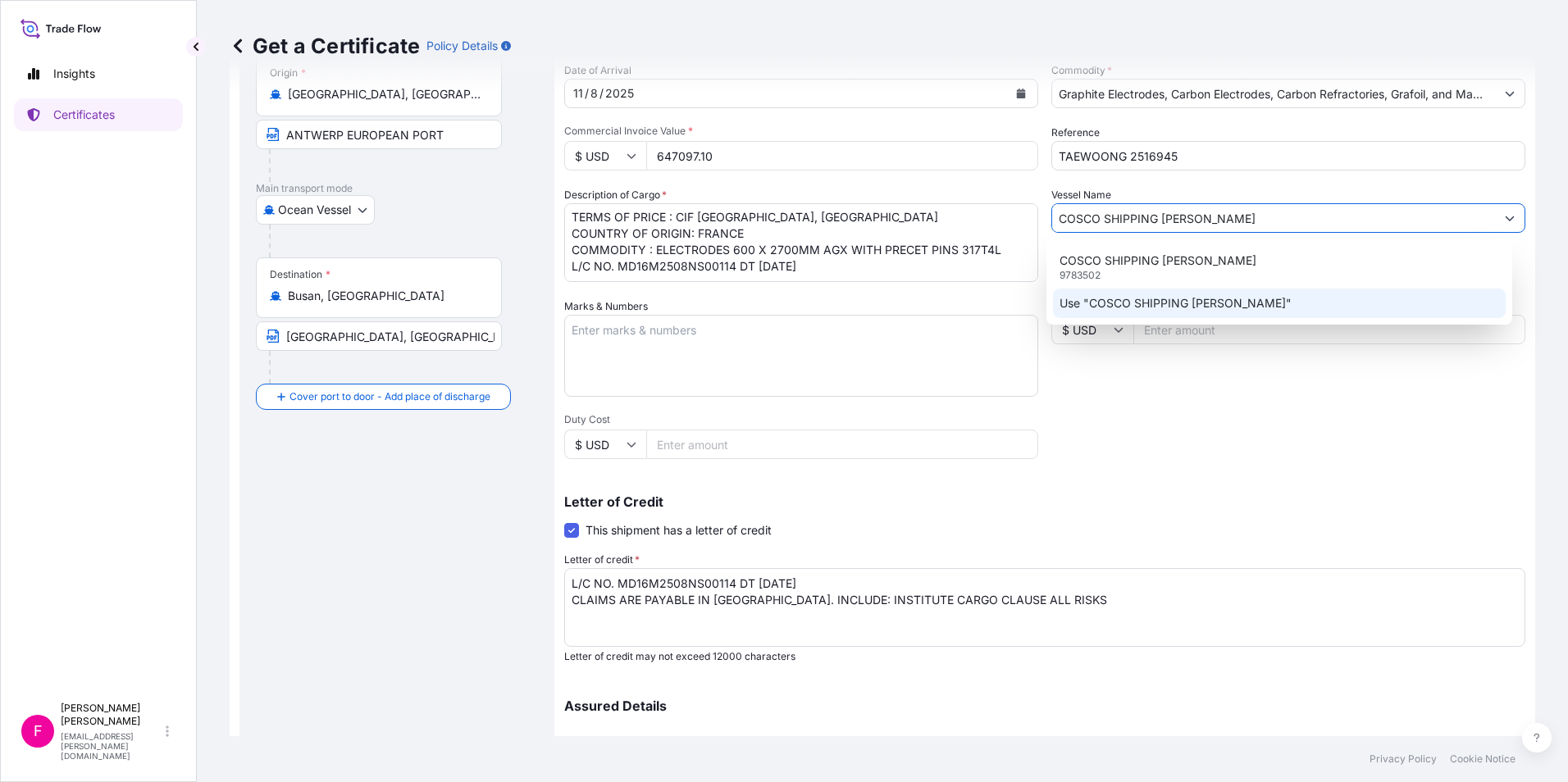
click at [1179, 299] on p "Use "COSCO SHIPPING LEO"" at bounding box center [1176, 303] width 233 height 16
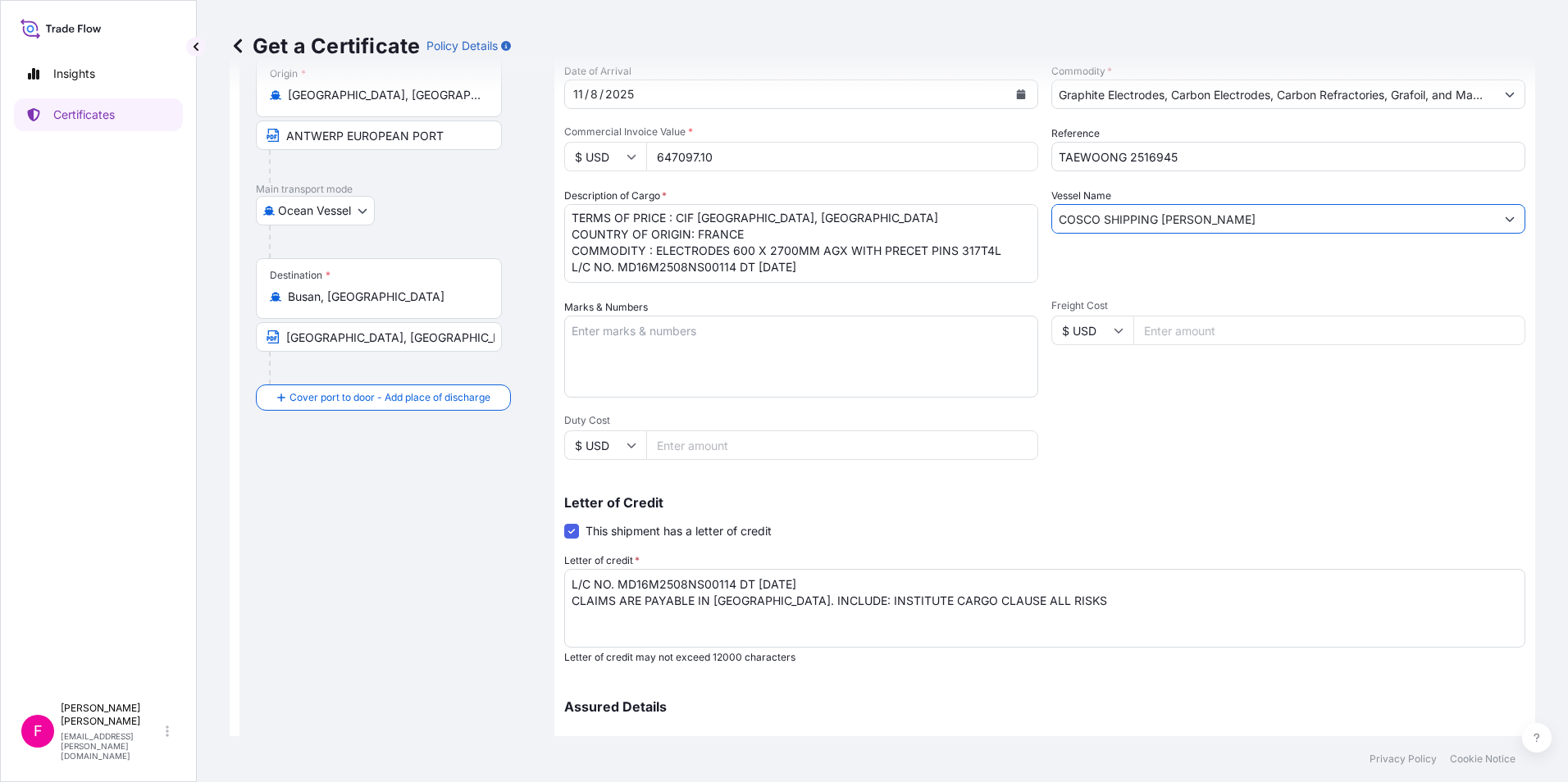
scroll to position [327, 0]
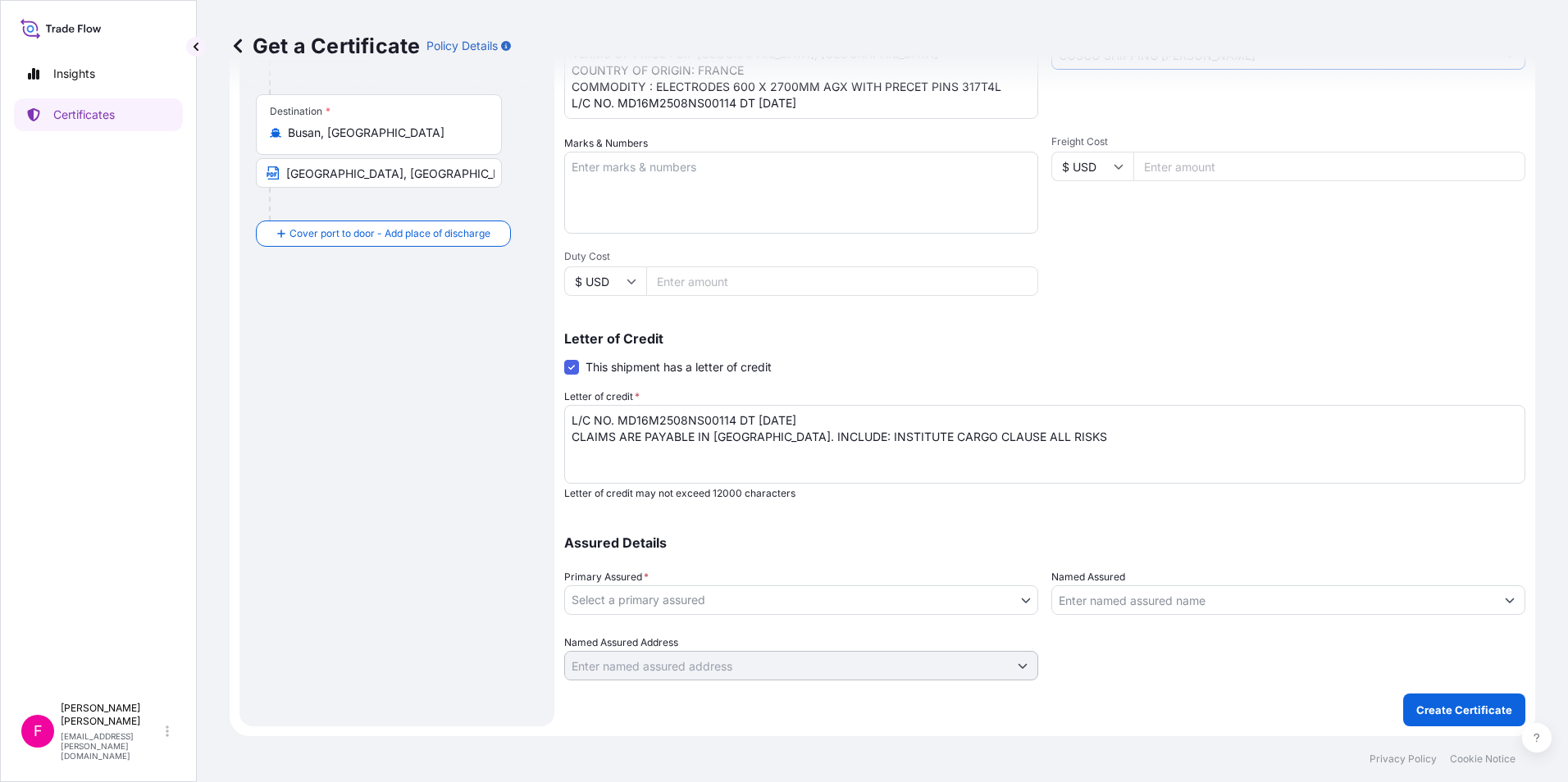
type input "COSCO SHIPPING LEO"
click at [1015, 600] on body "Insights Certificates F Fabiana DiBella fabiana.dibella@graftech.com Get a Cert…" at bounding box center [784, 391] width 1568 height 782
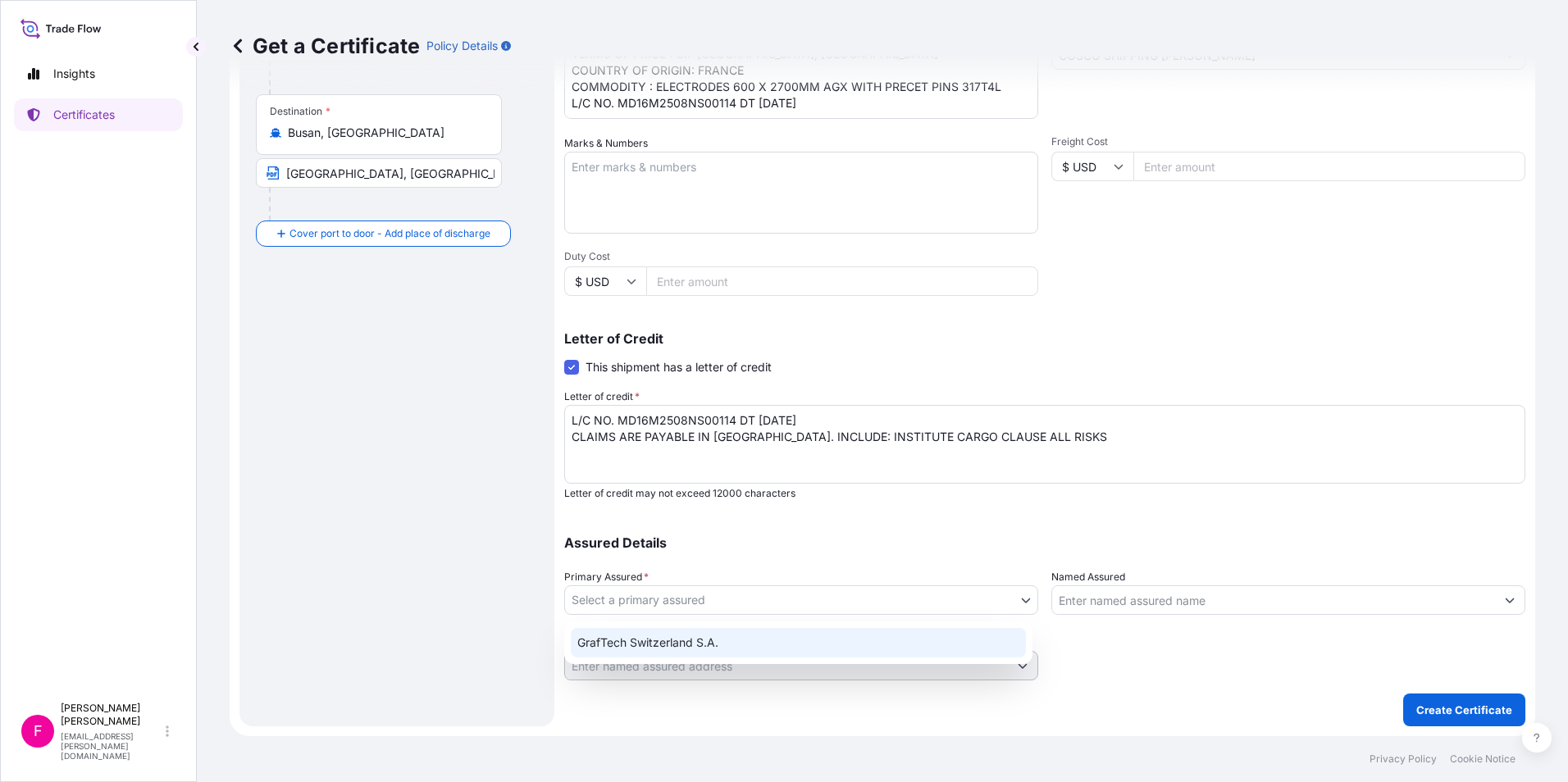
click at [984, 637] on div "GrafTech Switzerland S.A." at bounding box center [798, 642] width 456 height 29
select select "31801"
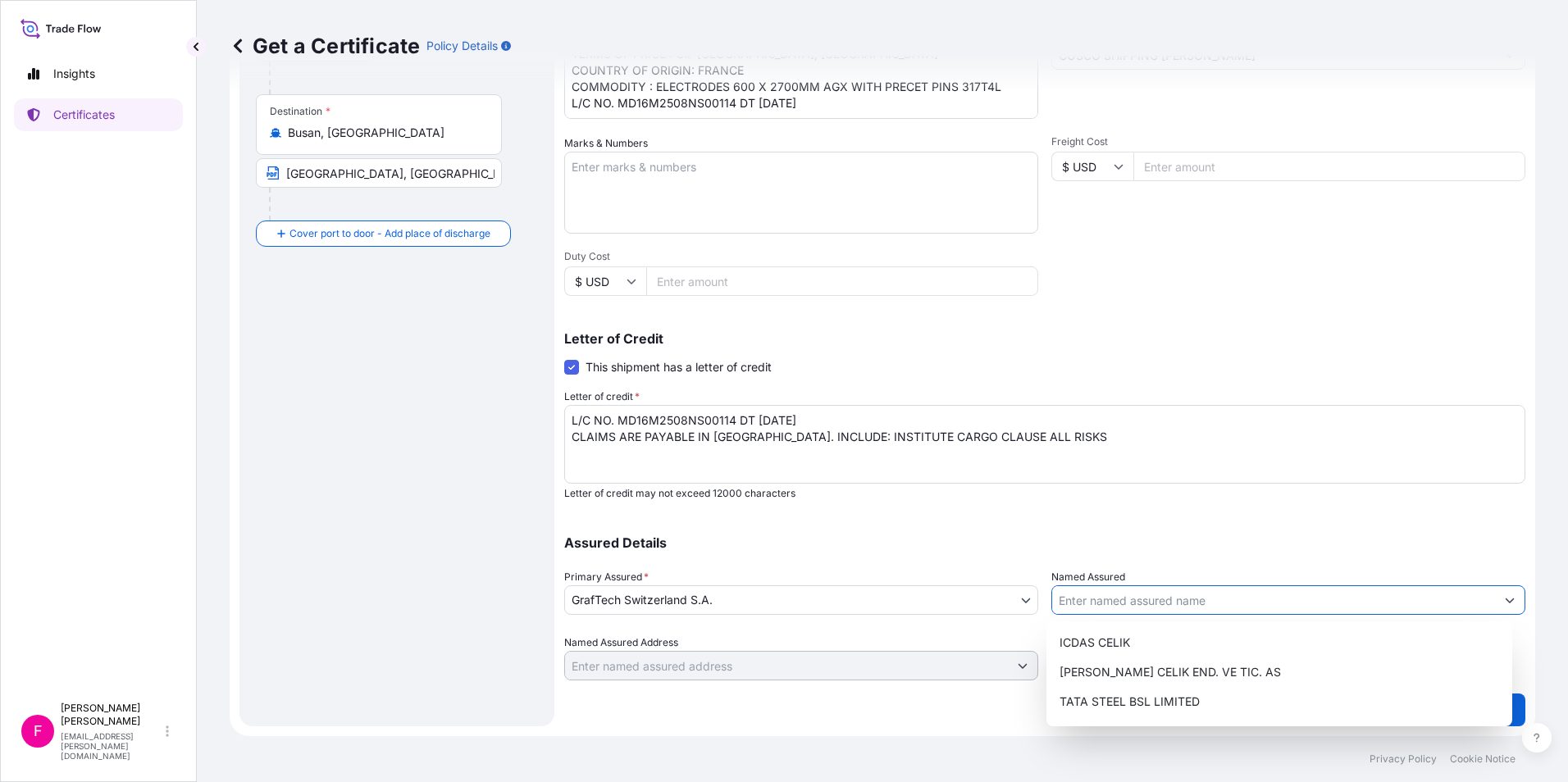
click at [1135, 600] on input "Named Assured" at bounding box center [1274, 600] width 443 height 29
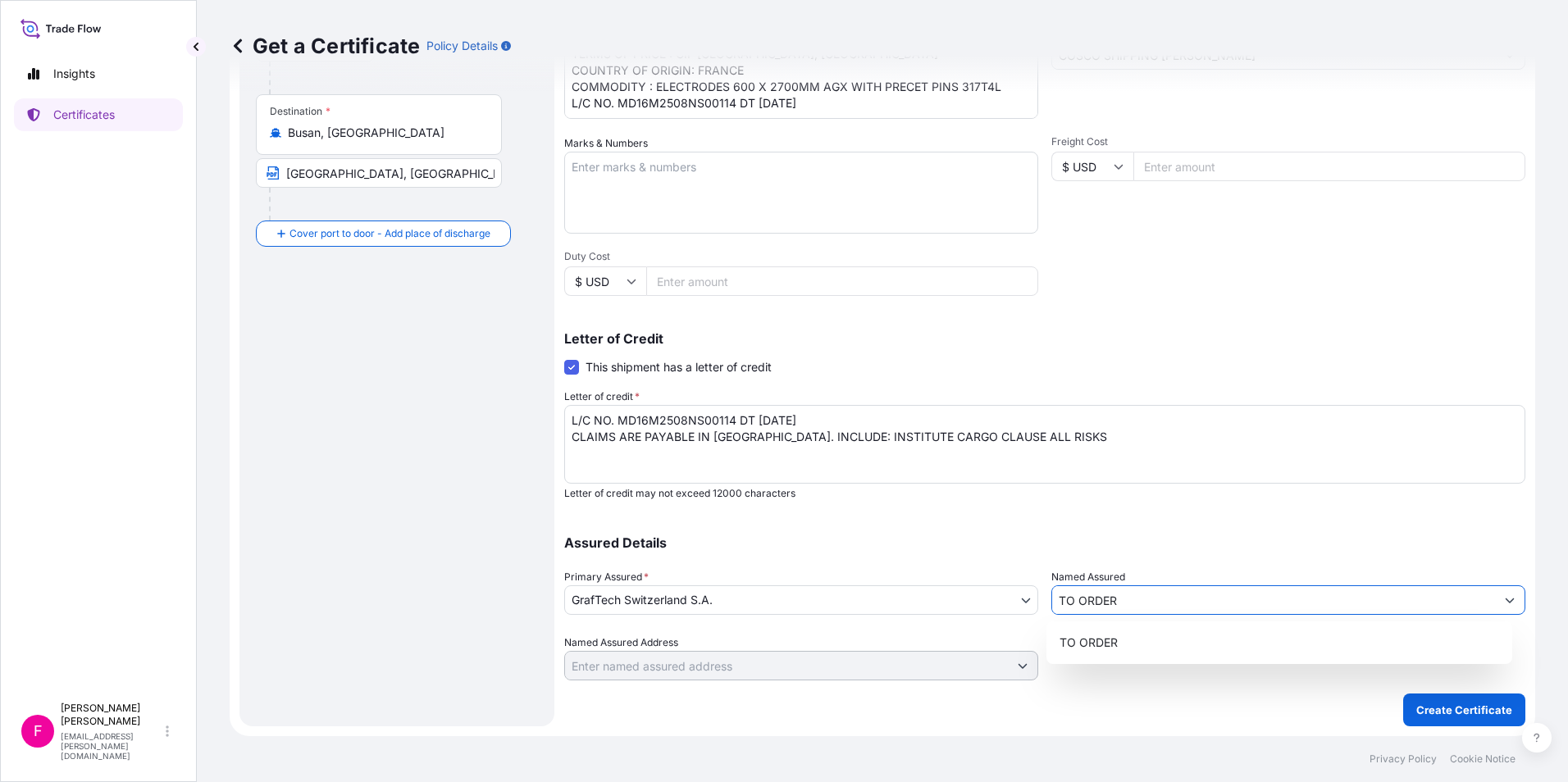
type input "TO ORDER"
click at [1281, 392] on div "Letter of credit * L/C NO. MD16M2508NS00114 DT 29.08.2025 CLAIMS ARE PAYABLE IN…" at bounding box center [1045, 445] width 961 height 112
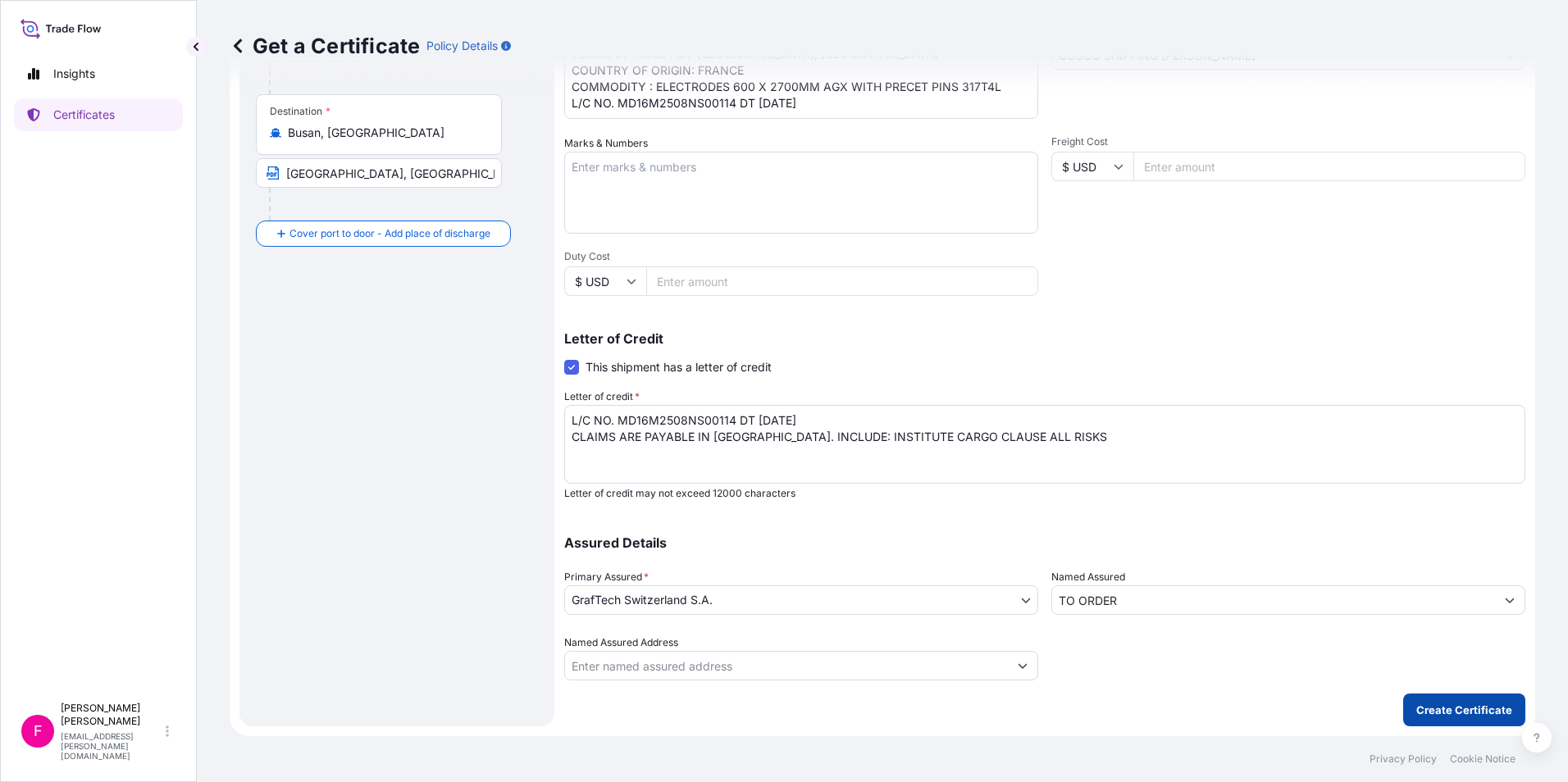
click at [1431, 702] on p "Create Certificate" at bounding box center [1464, 710] width 96 height 16
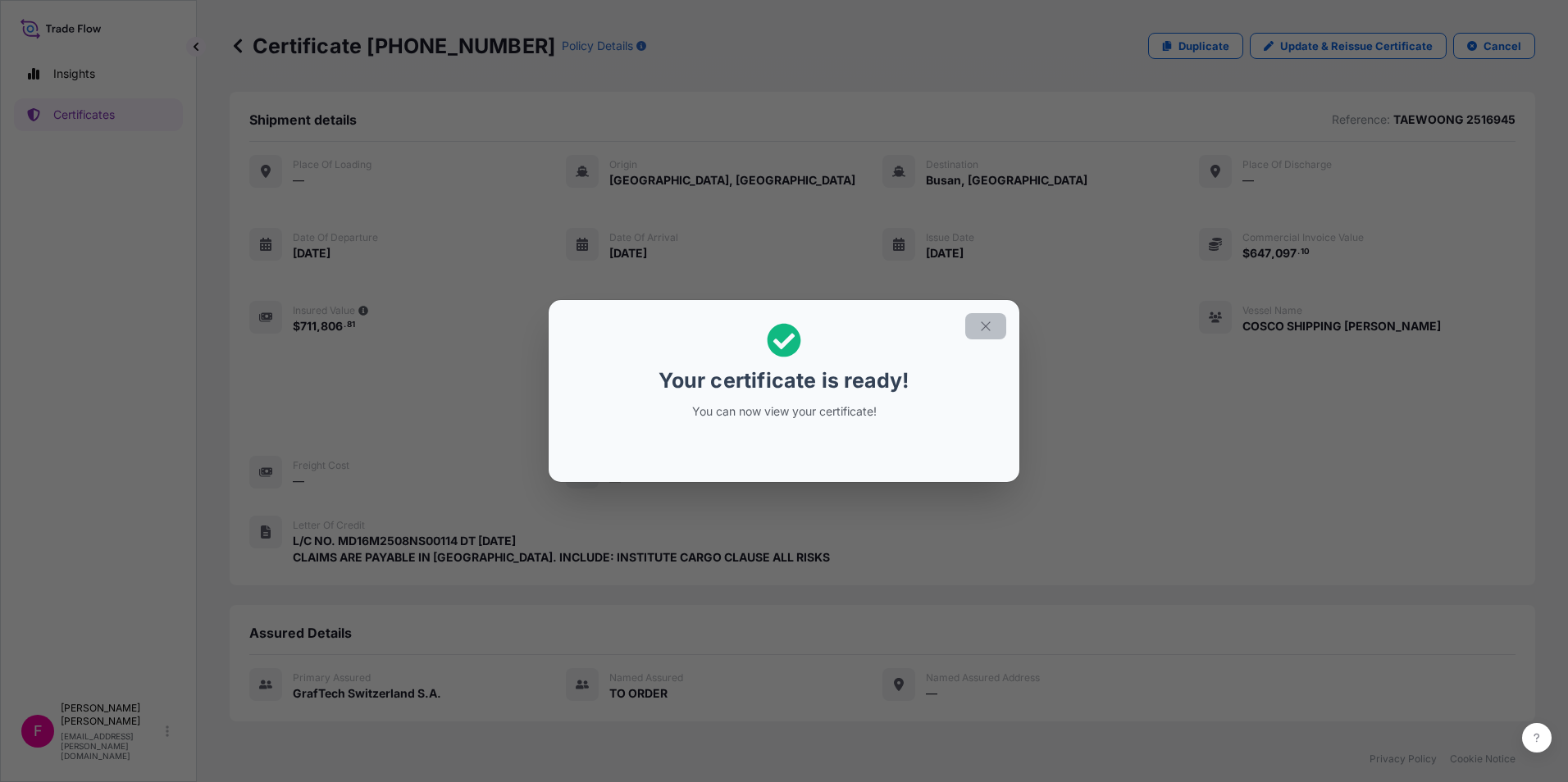
click at [980, 326] on icon "button" at bounding box center [986, 326] width 15 height 15
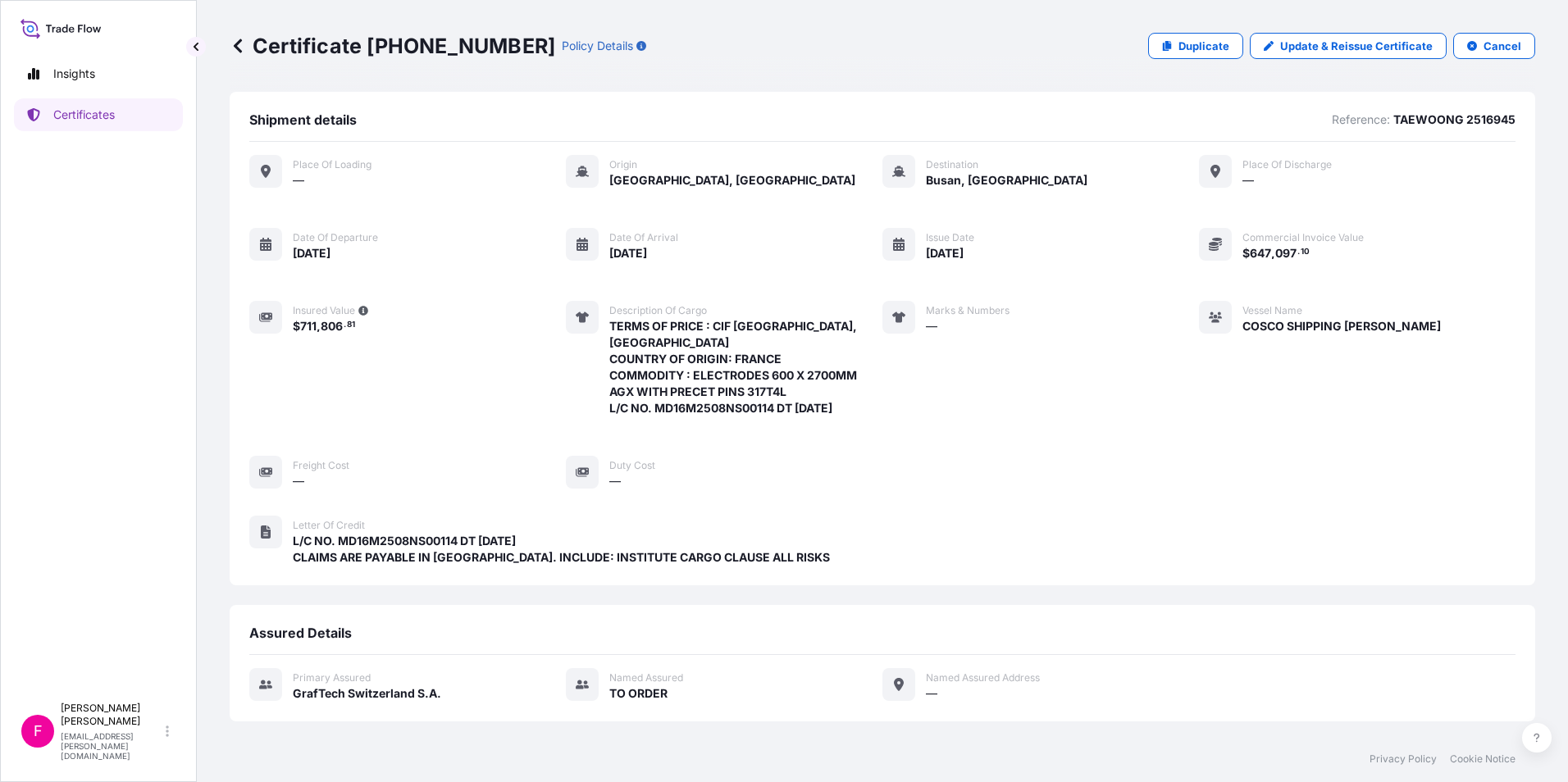
scroll to position [158, 0]
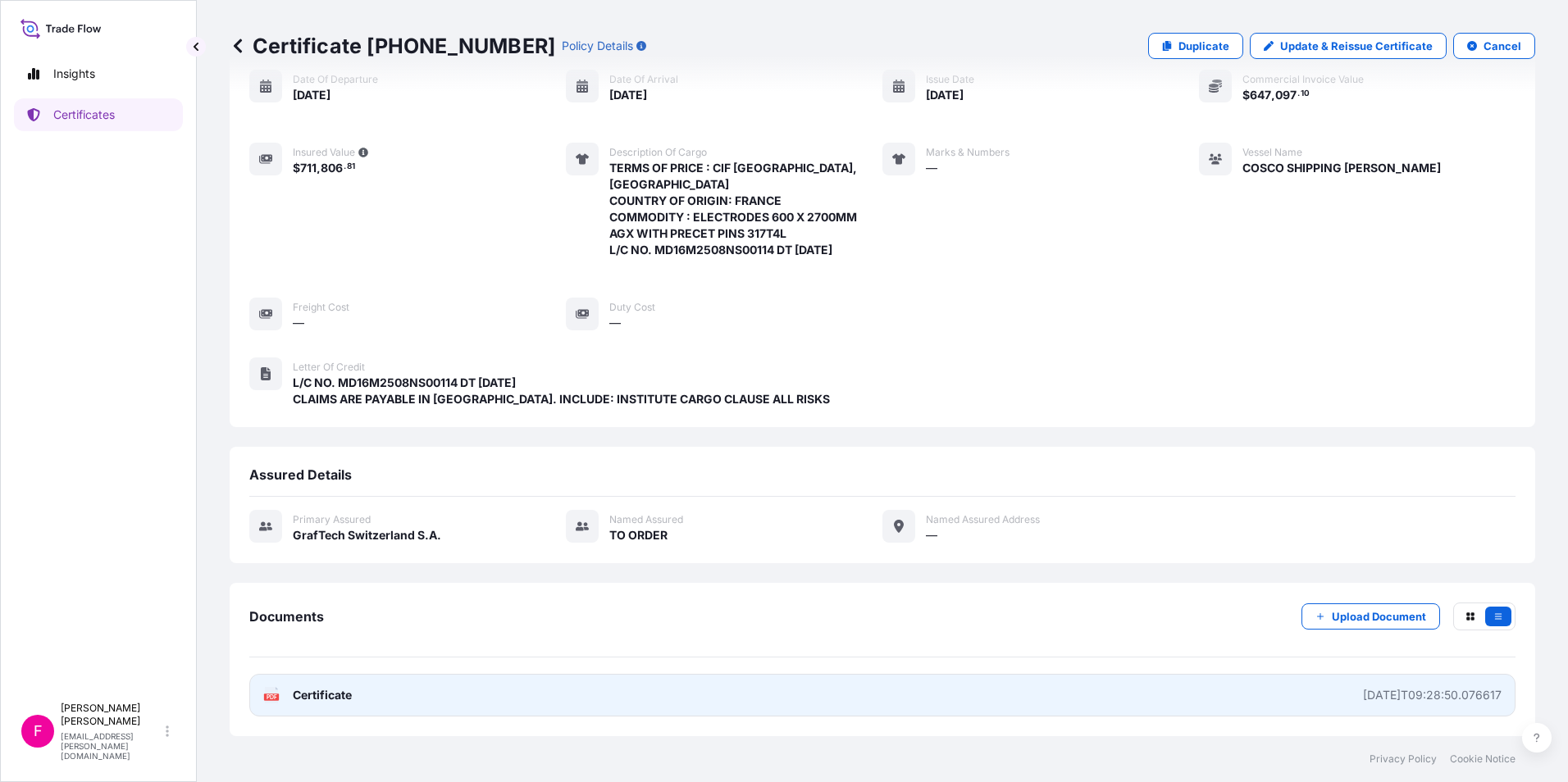
click at [329, 692] on span "Certificate" at bounding box center [323, 695] width 59 height 16
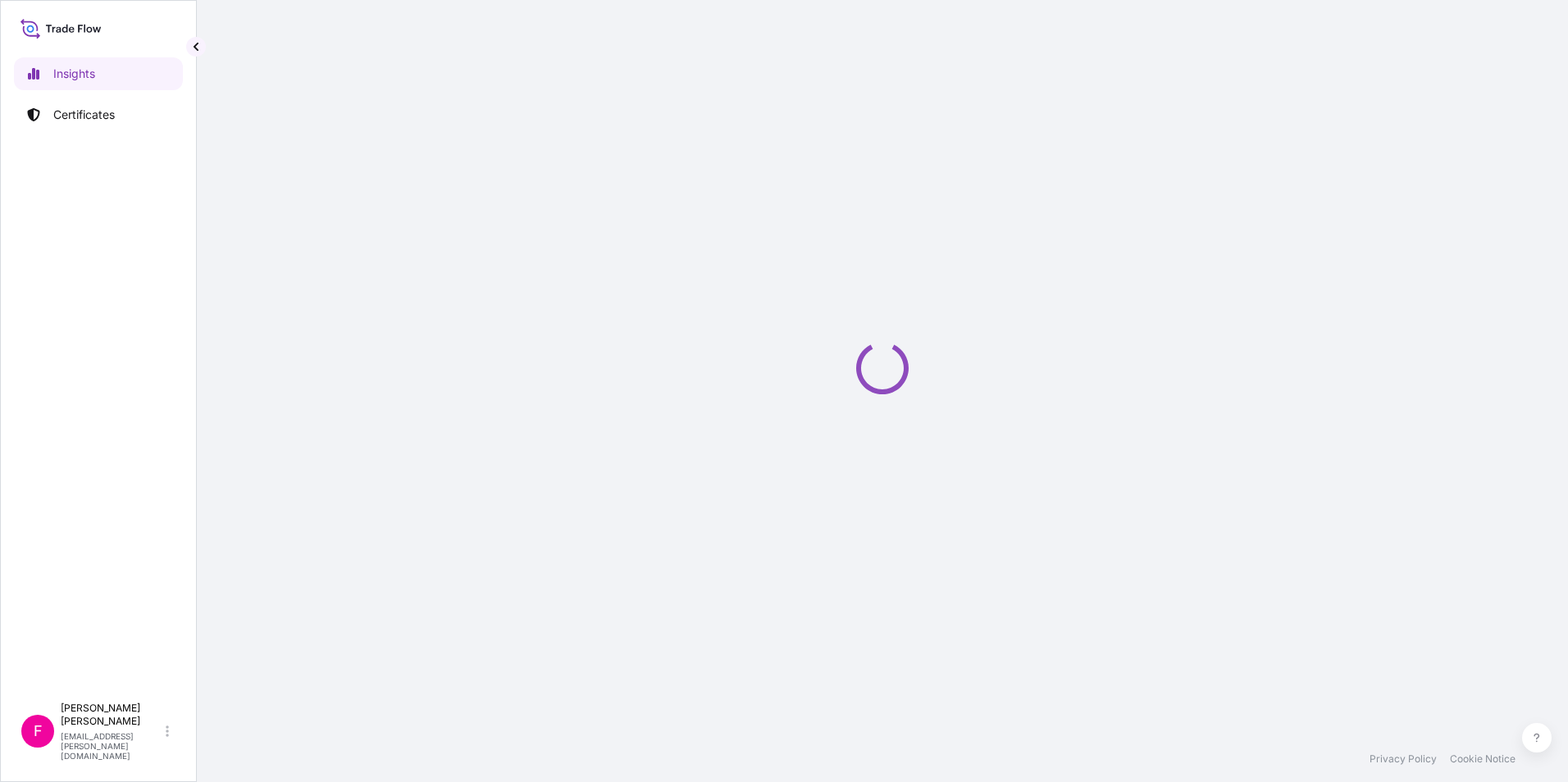
select select "2025"
